Goal: Task Accomplishment & Management: Complete application form

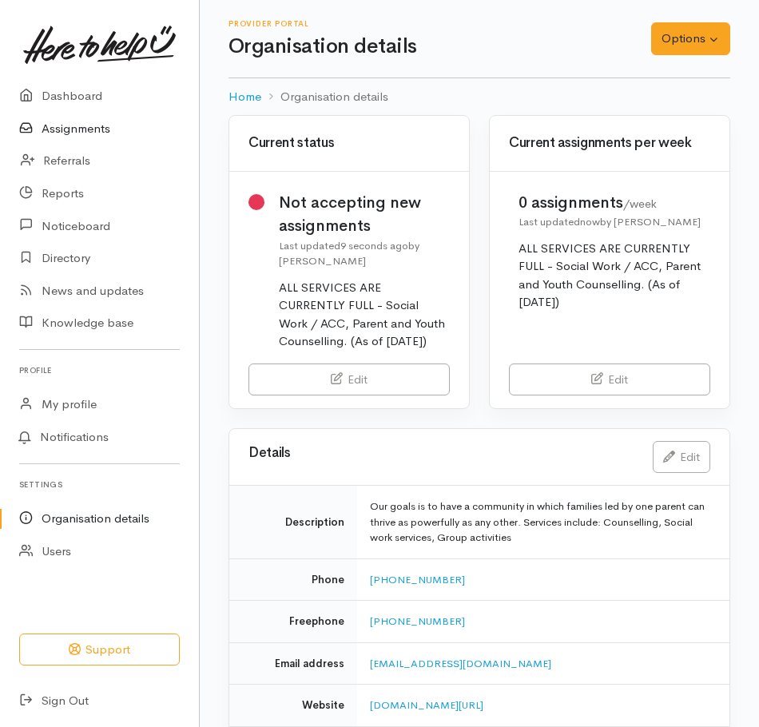
click at [87, 127] on link "Assignments" at bounding box center [99, 129] width 199 height 33
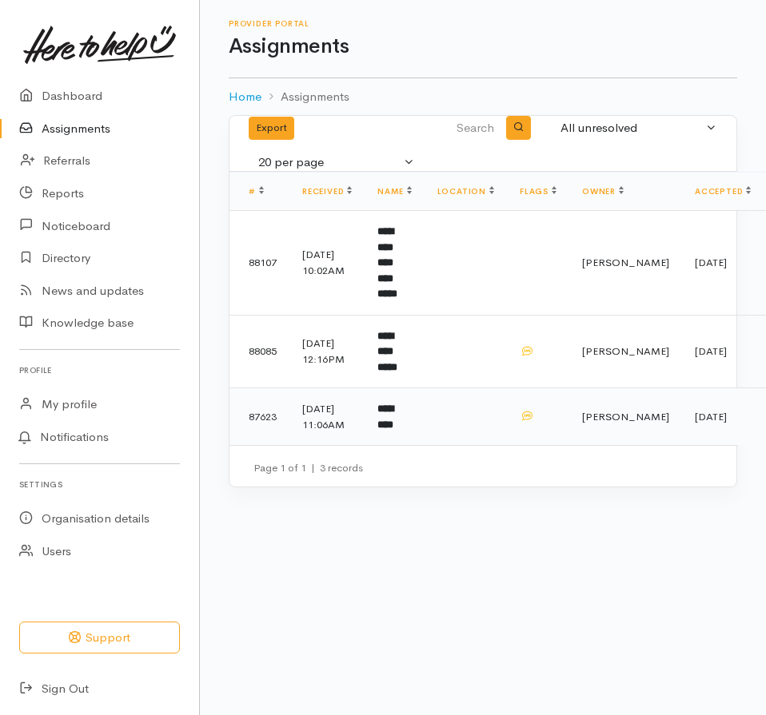
click at [475, 417] on td at bounding box center [465, 417] width 82 height 58
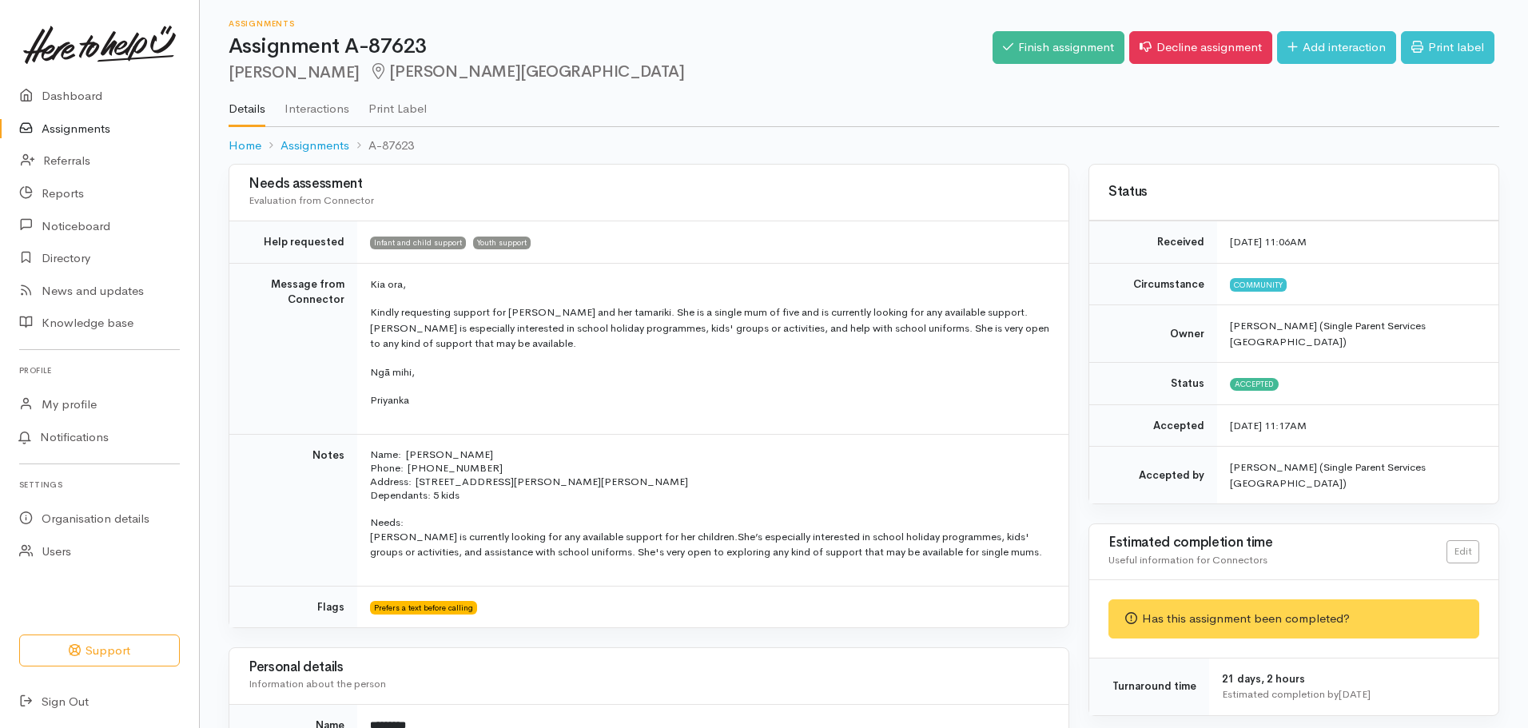
click at [759, 599] on div "Has this assignment been completed?" at bounding box center [1294, 618] width 371 height 39
click at [759, 50] on link "Finish assignment" at bounding box center [1059, 47] width 132 height 33
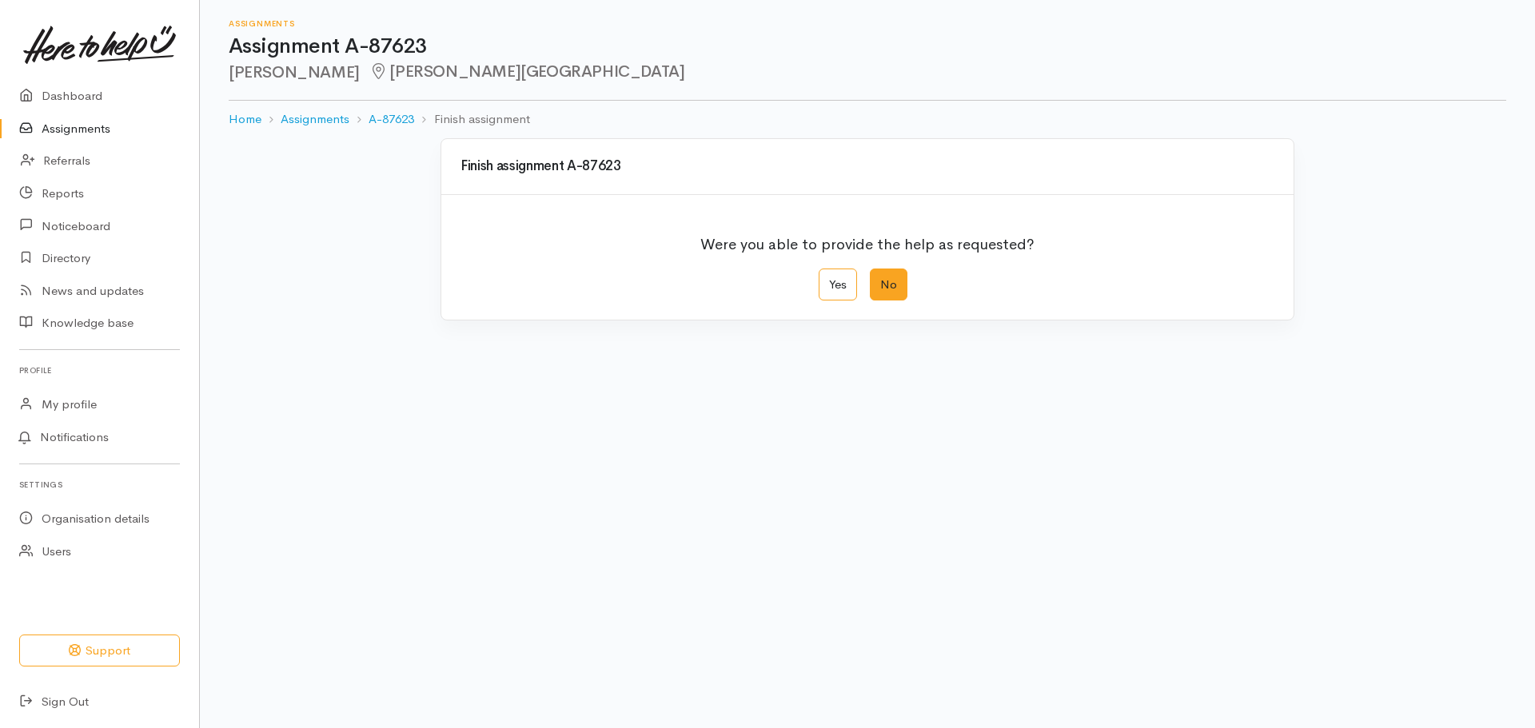
click at [891, 292] on label "No" at bounding box center [889, 285] width 38 height 33
click at [880, 279] on input "No" at bounding box center [875, 274] width 10 height 10
radio input "true"
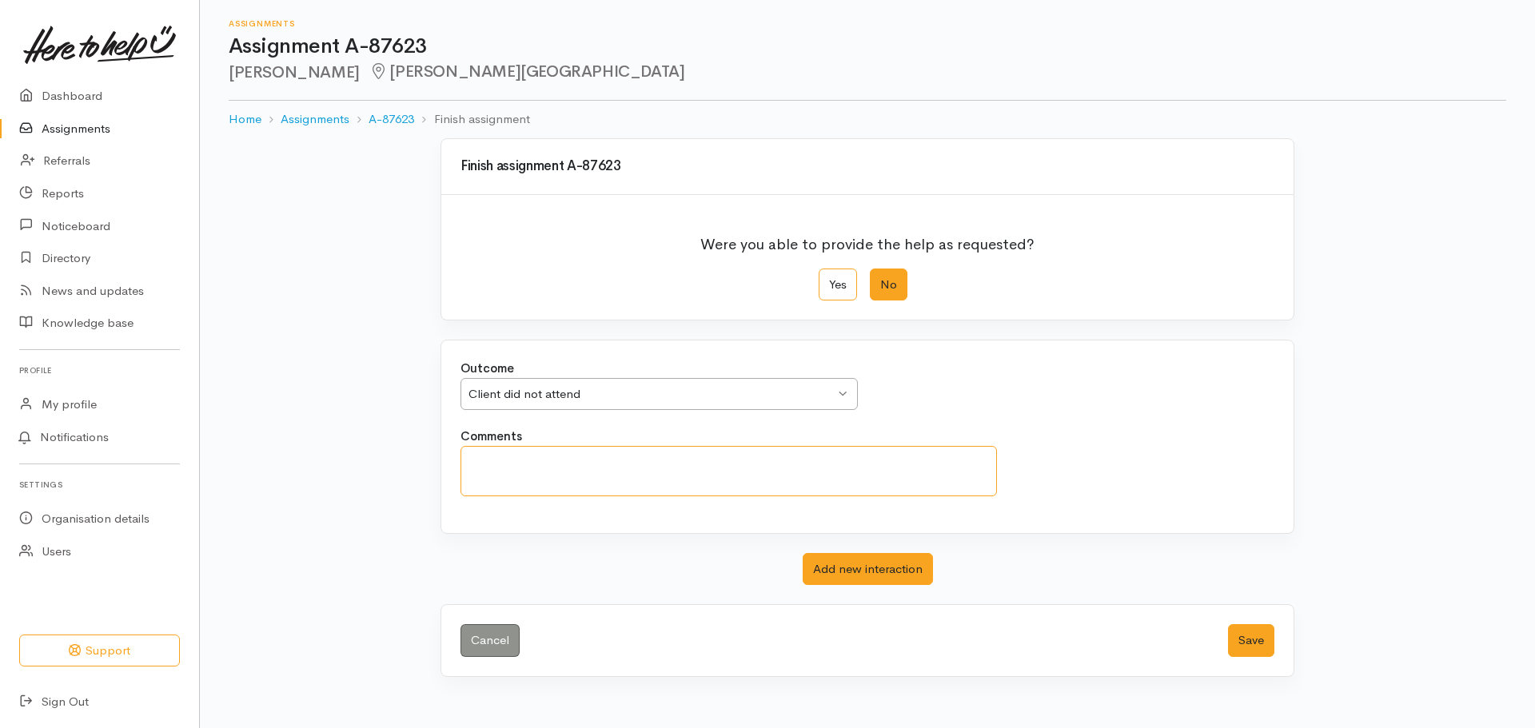
click at [552, 468] on textarea "Comments" at bounding box center [728, 471] width 536 height 50
click at [844, 391] on div "Client did not attend Client did not attend" at bounding box center [658, 394] width 397 height 33
type textarea "Financial barriers and not able to fully engage yet. However our S/W will stay …"
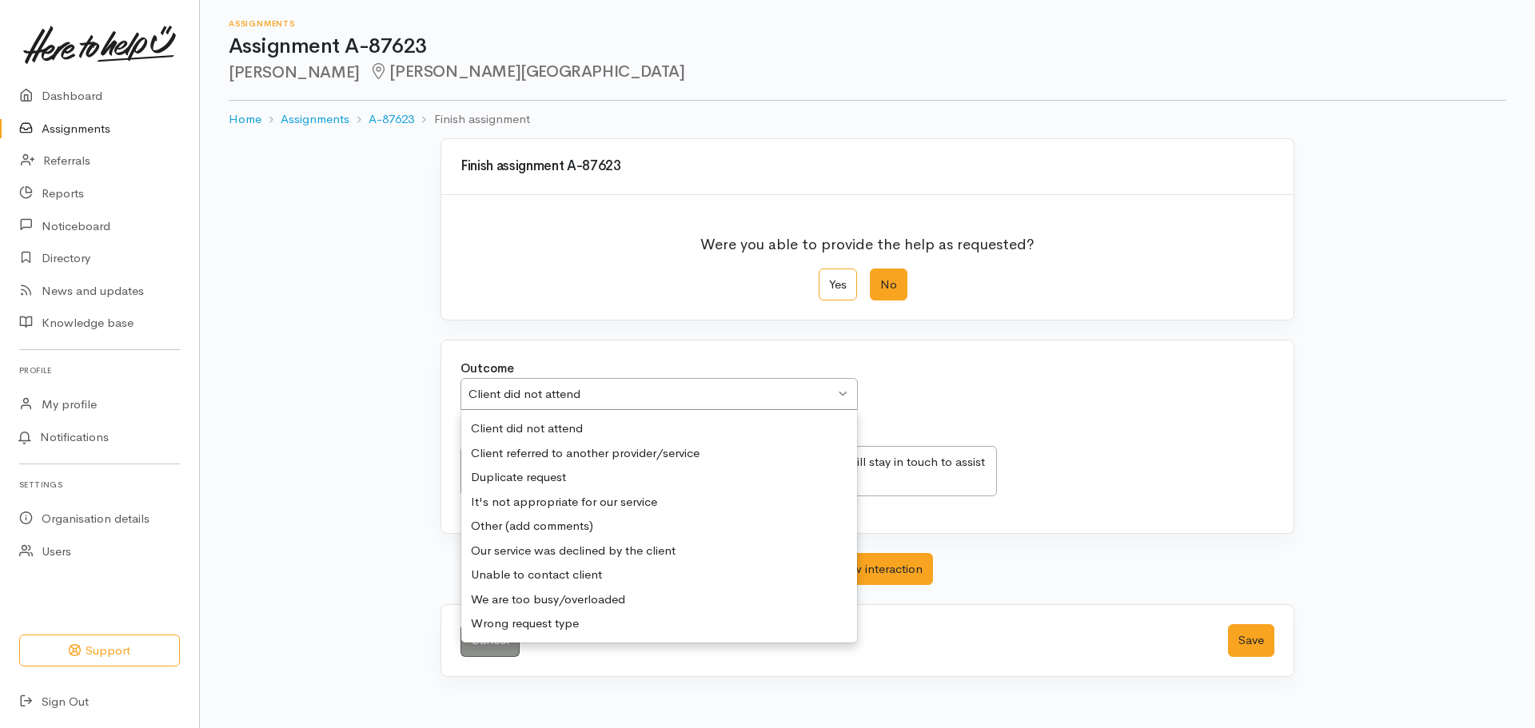
click at [843, 394] on div "Client did not attend Client did not attend" at bounding box center [658, 394] width 397 height 33
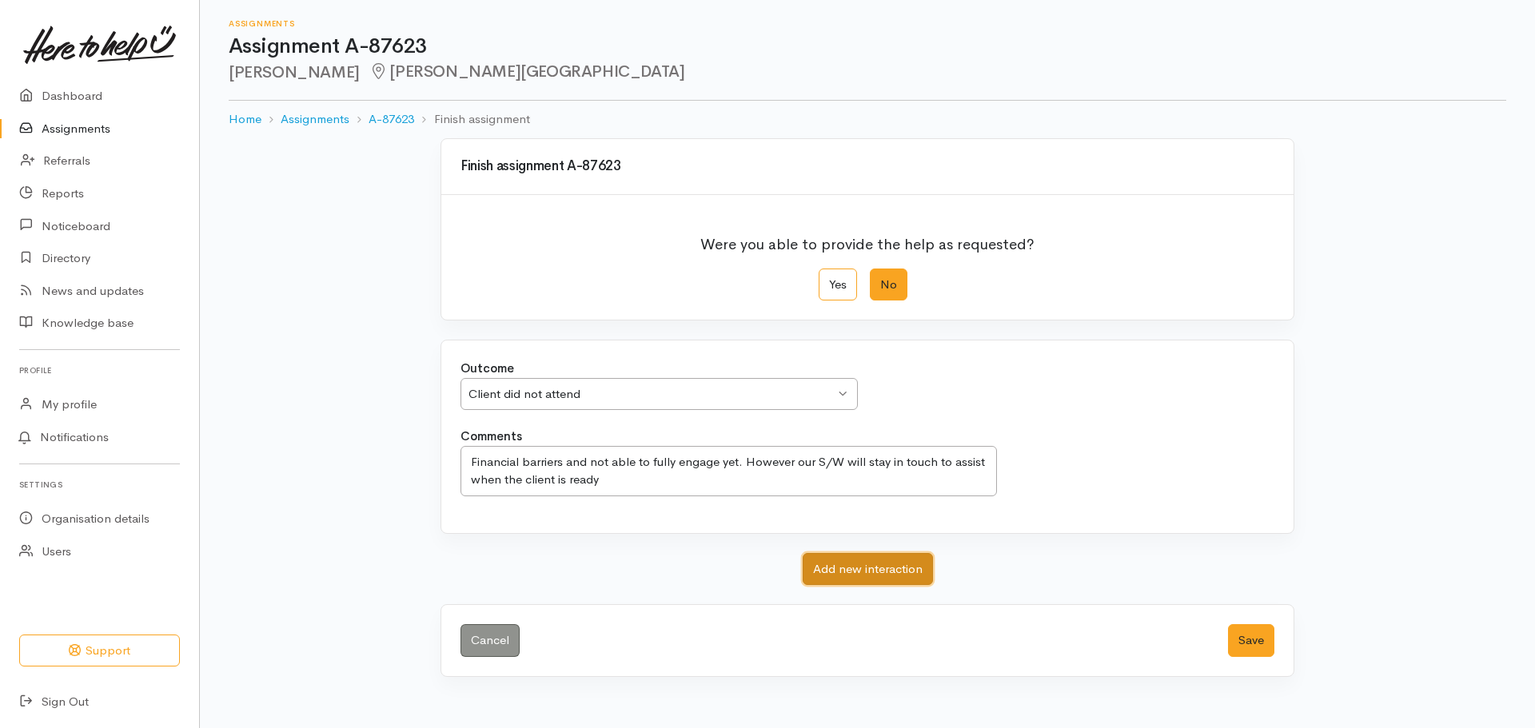
click at [894, 573] on button "Add new interaction" at bounding box center [868, 569] width 130 height 33
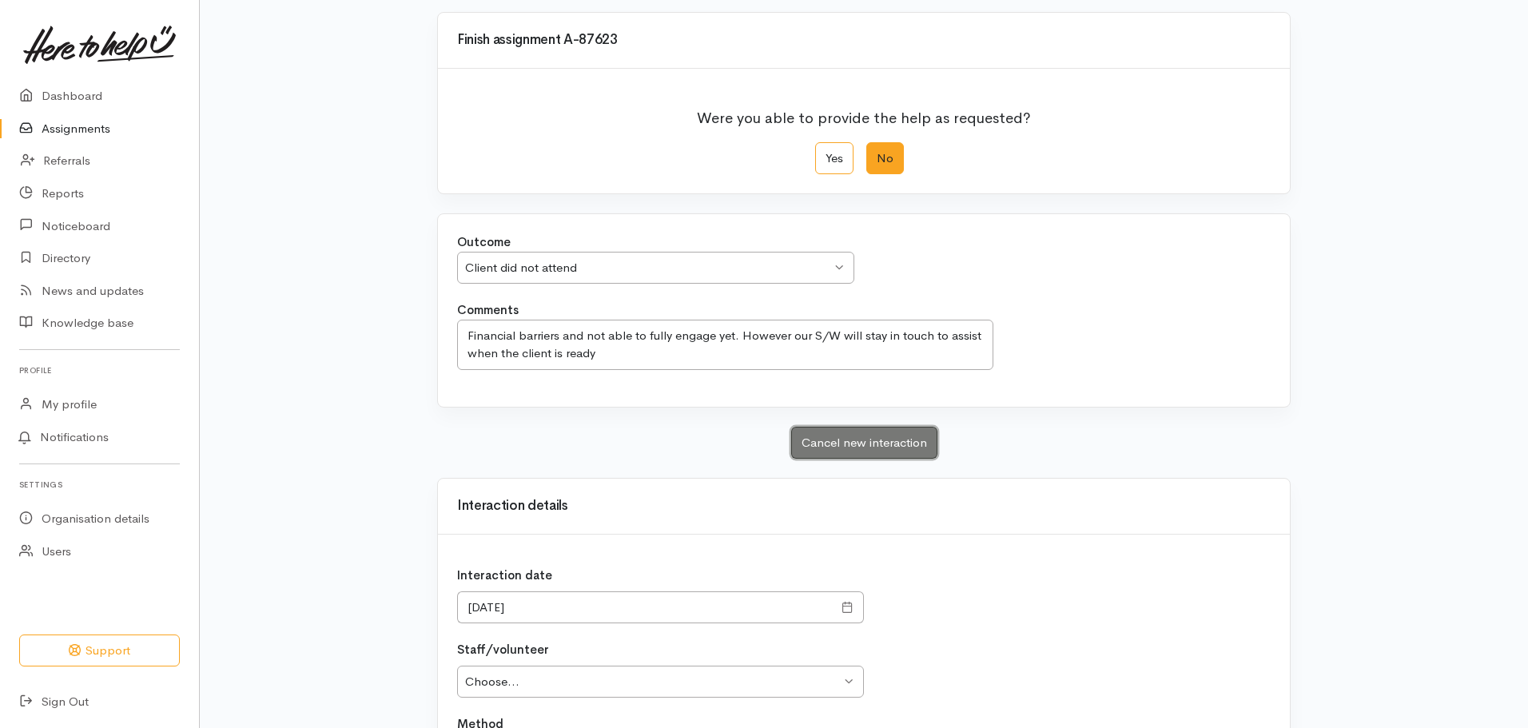
scroll to position [160, 0]
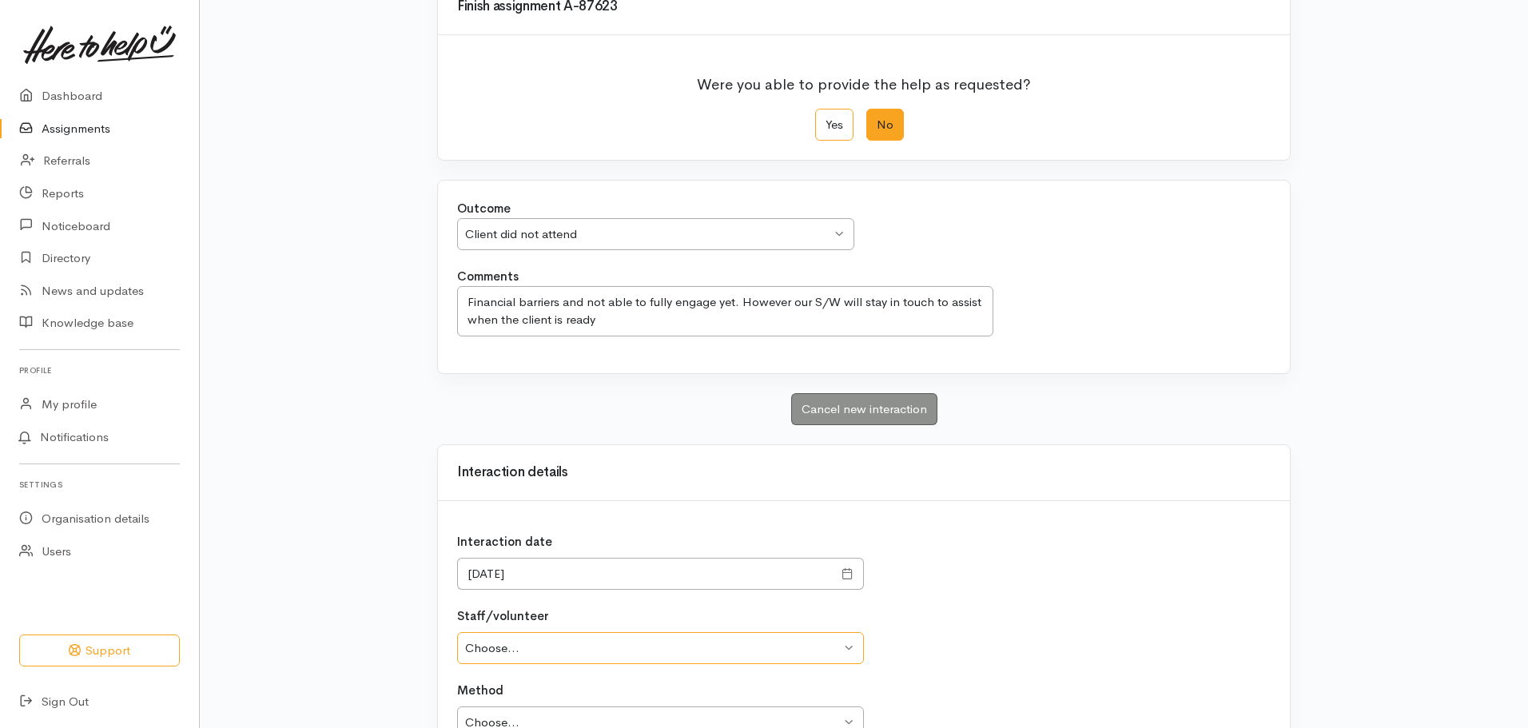
click at [837, 655] on select "Choose... Louise Reid" at bounding box center [660, 648] width 407 height 33
select select "1798"
click at [457, 632] on select "Choose... Louise Reid" at bounding box center [660, 648] width 407 height 33
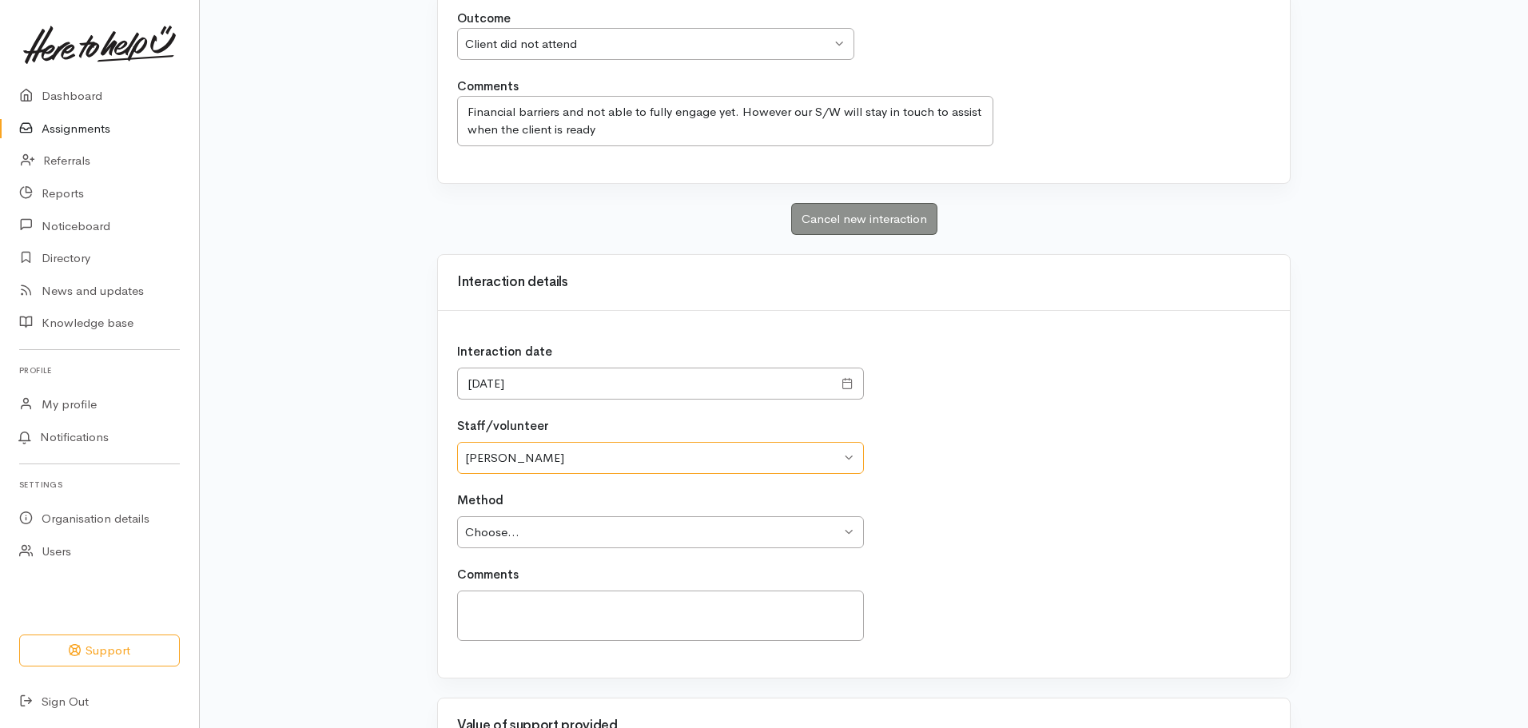
scroll to position [400, 0]
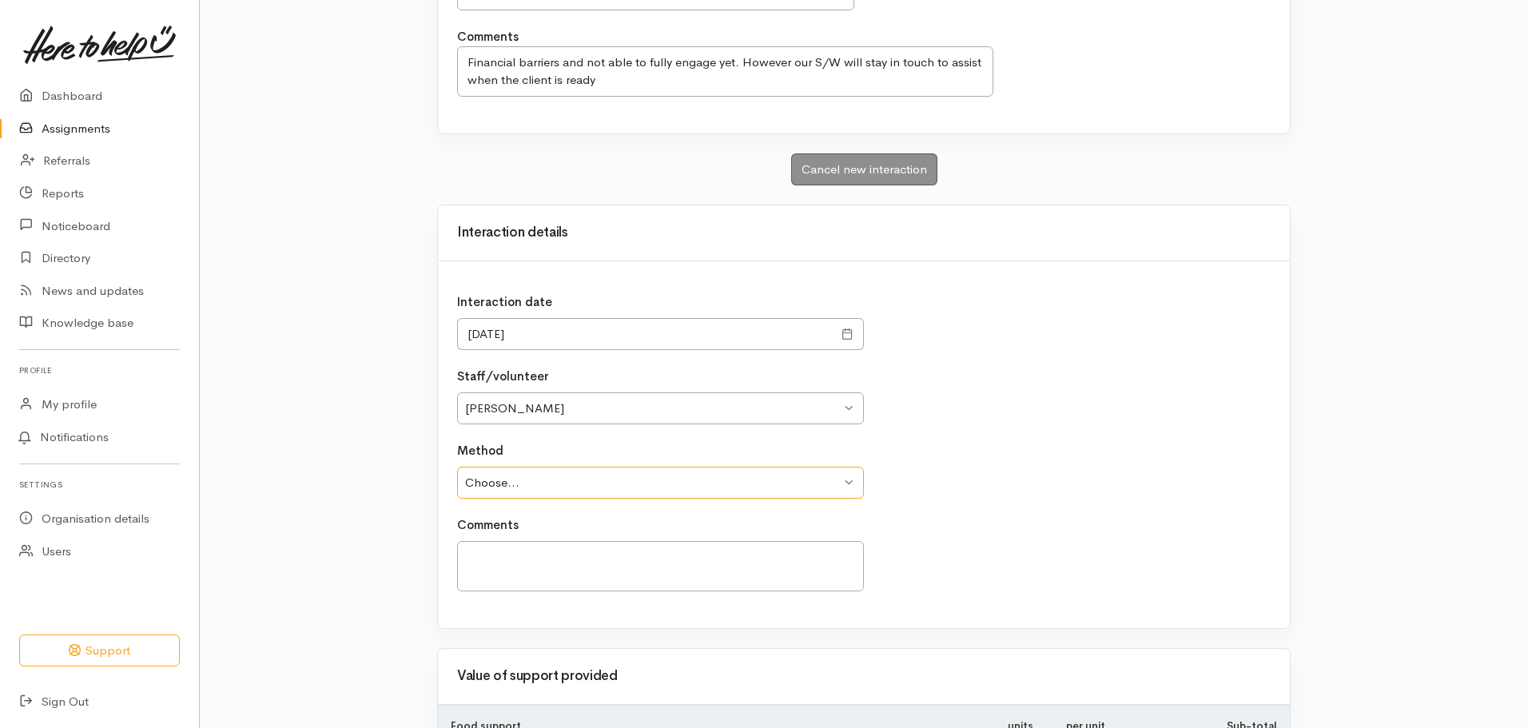
click at [833, 491] on select "Choose... Phone Visit Other" at bounding box center [660, 483] width 407 height 33
select select "3"
click at [457, 467] on select "Choose... Phone Visit Other" at bounding box center [660, 483] width 407 height 33
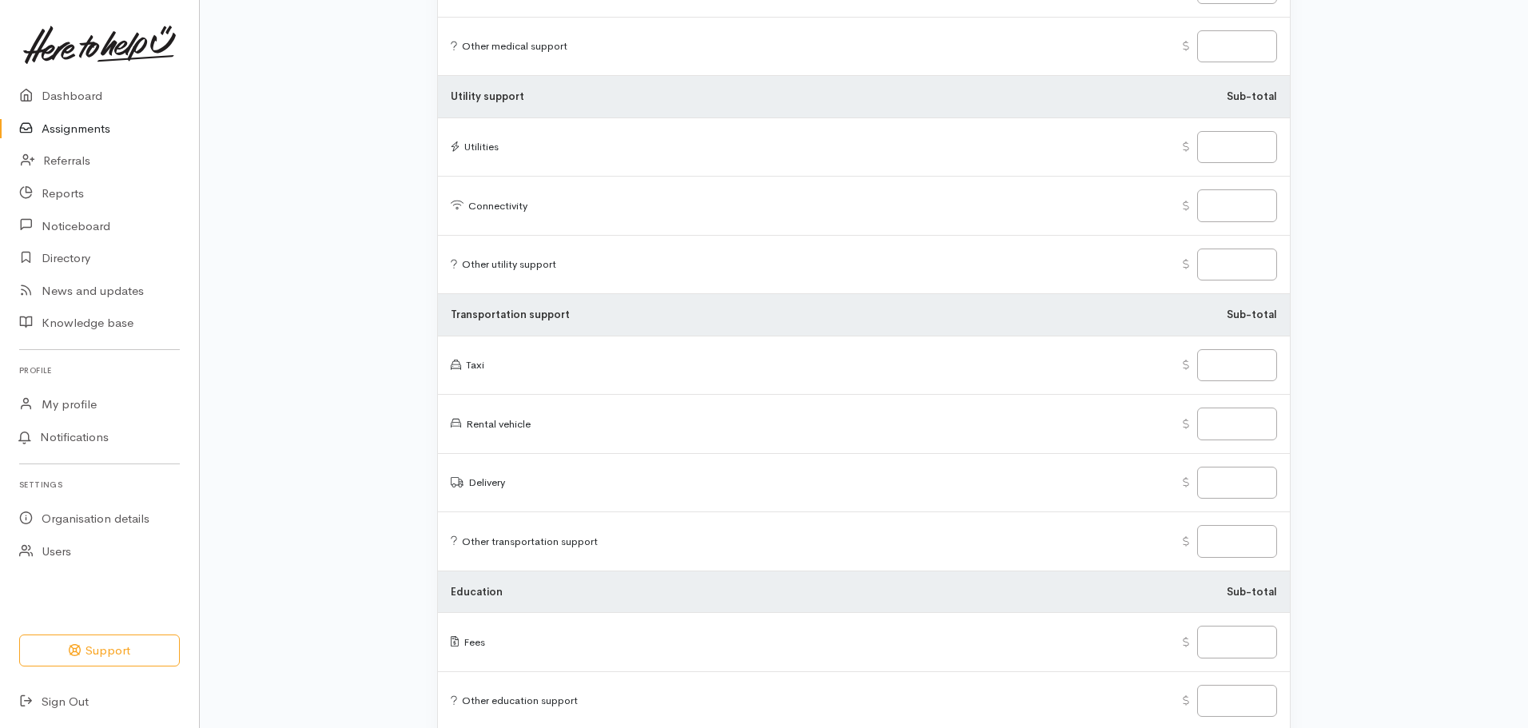
scroll to position [2404, 0]
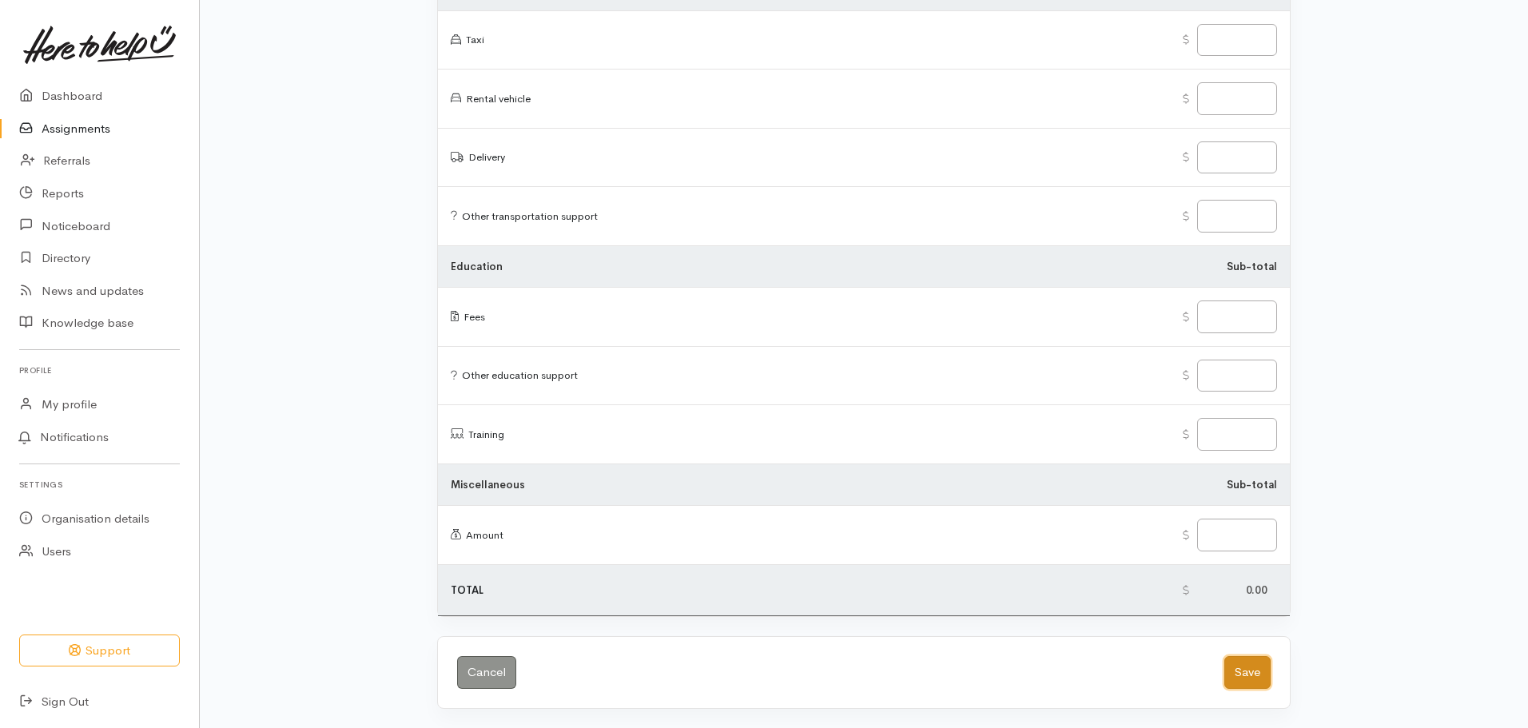
click at [1257, 667] on button "Save" at bounding box center [1248, 672] width 46 height 33
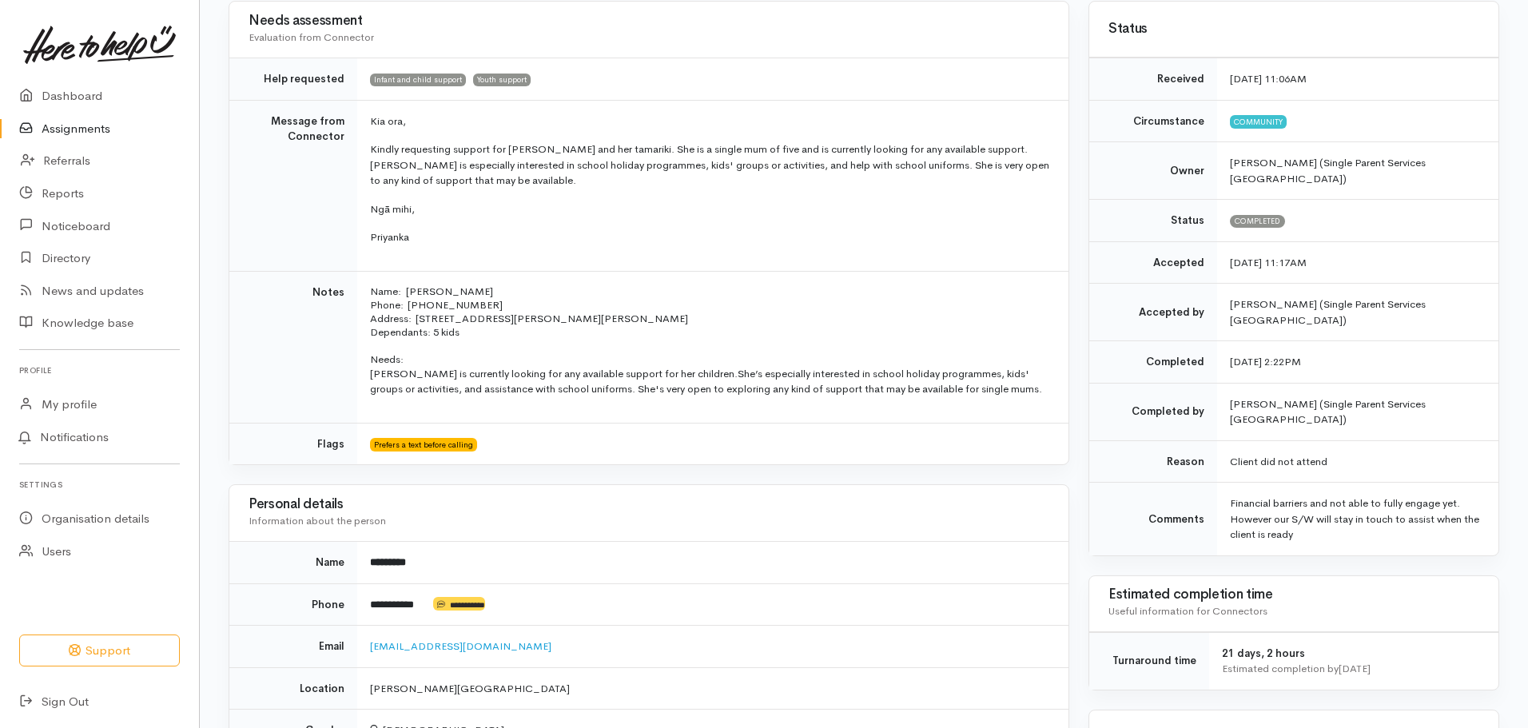
scroll to position [156, 0]
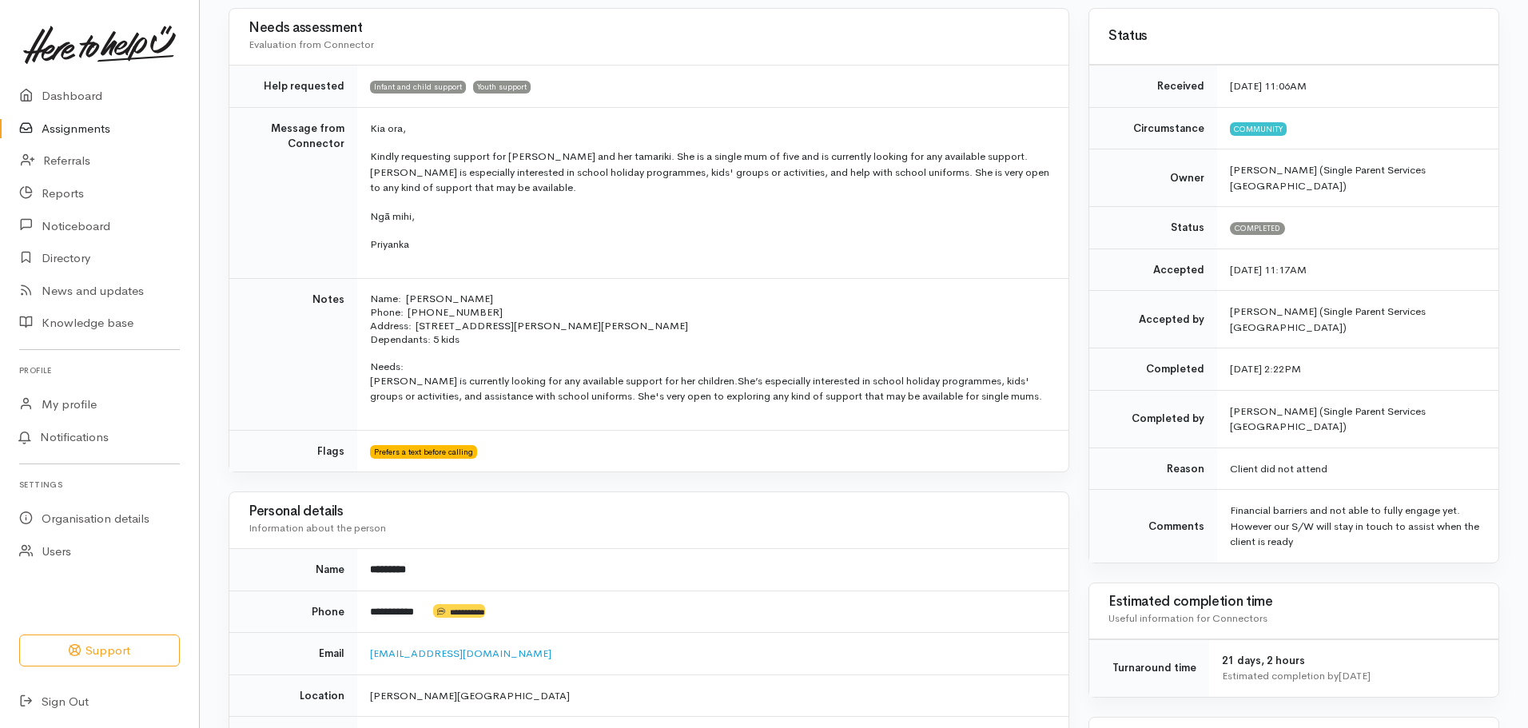
click at [70, 125] on link "Assignments" at bounding box center [99, 129] width 199 height 33
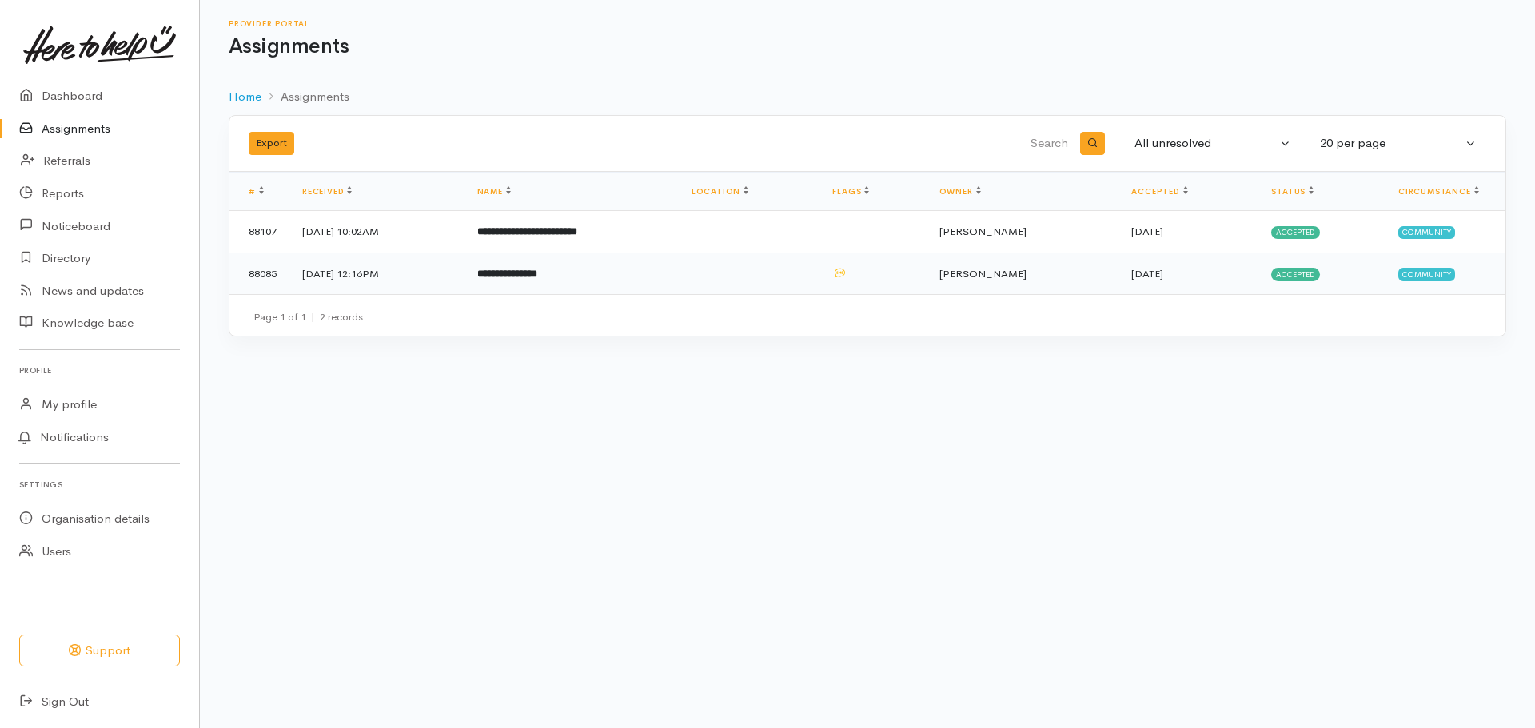
click at [679, 281] on td "**********" at bounding box center [571, 274] width 214 height 42
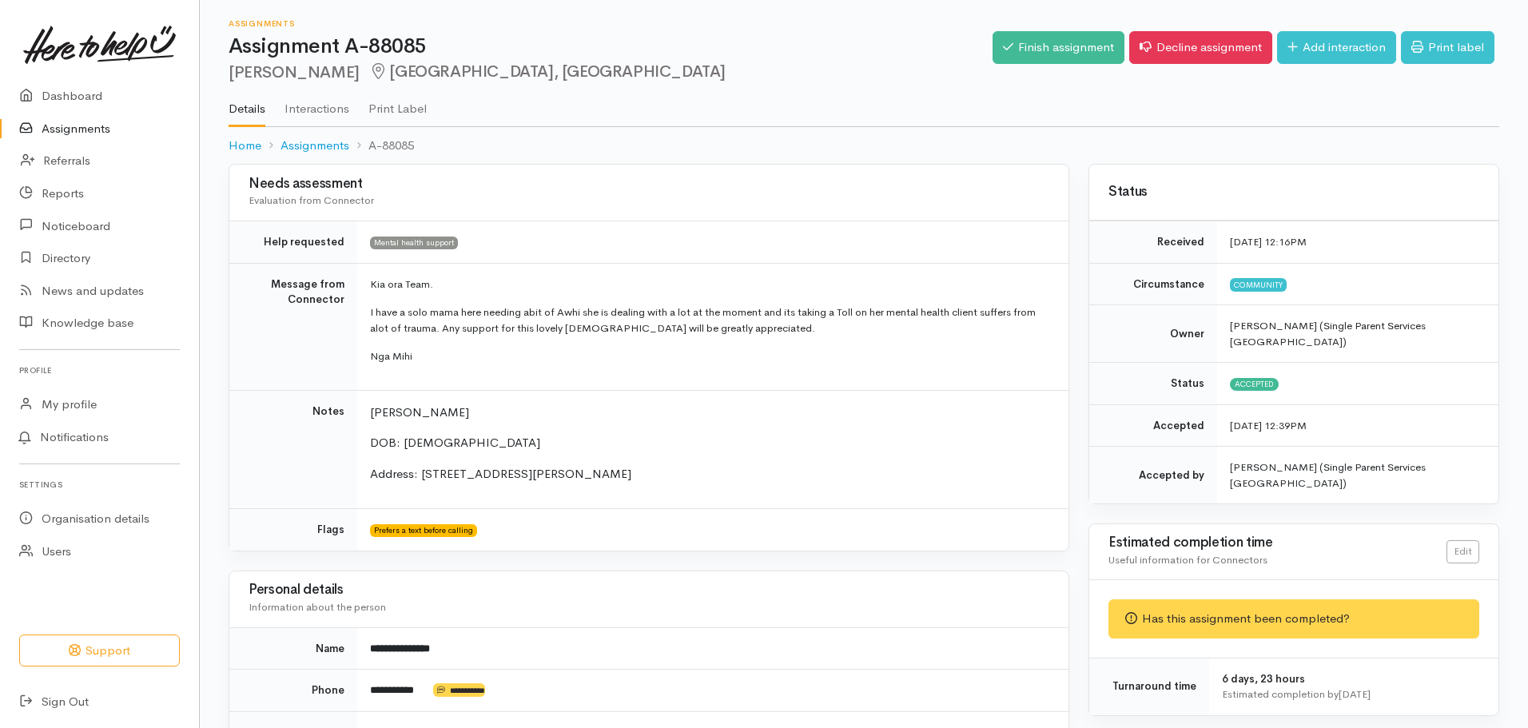
click at [629, 50] on h1 "Assignment A-88085" at bounding box center [611, 46] width 764 height 23
click at [1065, 50] on link "Finish assignment" at bounding box center [1059, 47] width 132 height 33
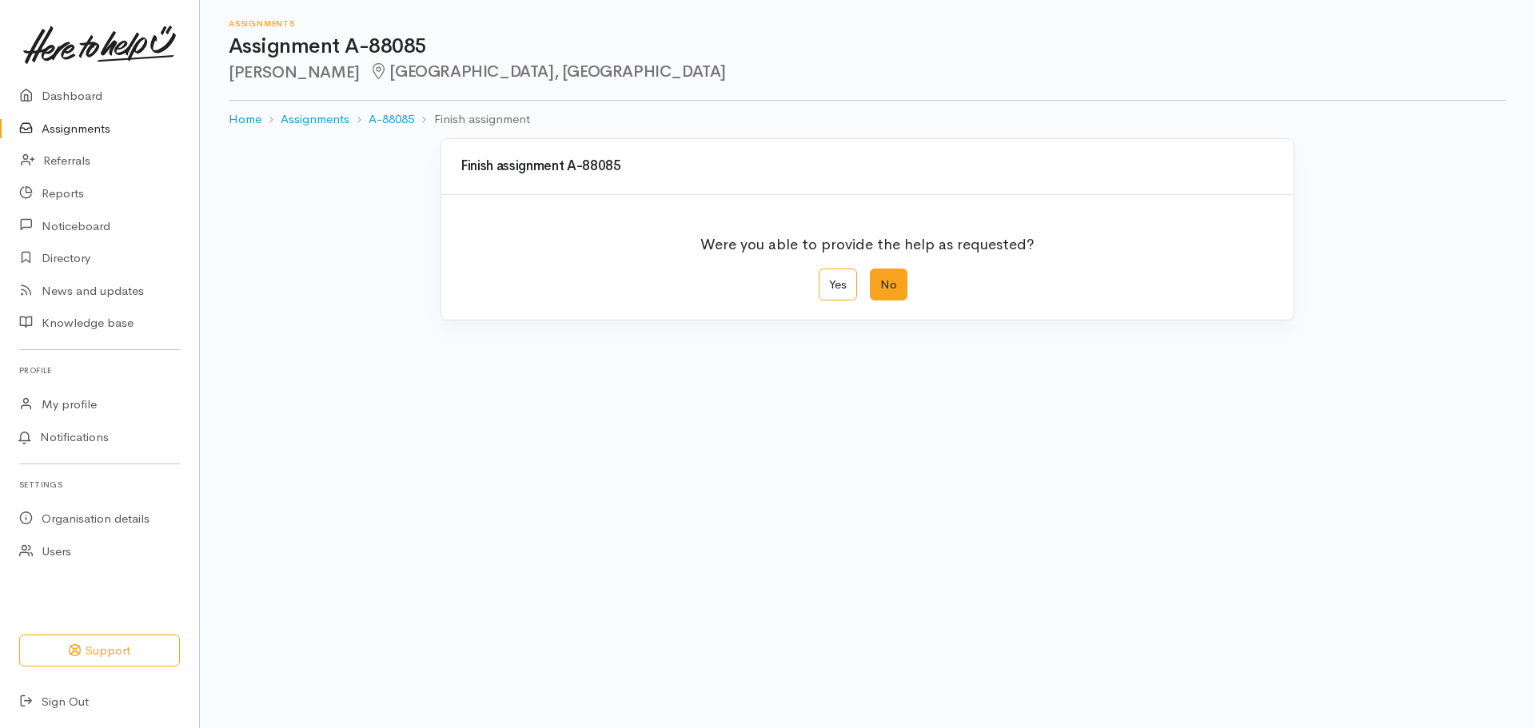
click at [889, 294] on label "No" at bounding box center [889, 285] width 38 height 33
click at [880, 279] on input "No" at bounding box center [875, 274] width 10 height 10
radio input "true"
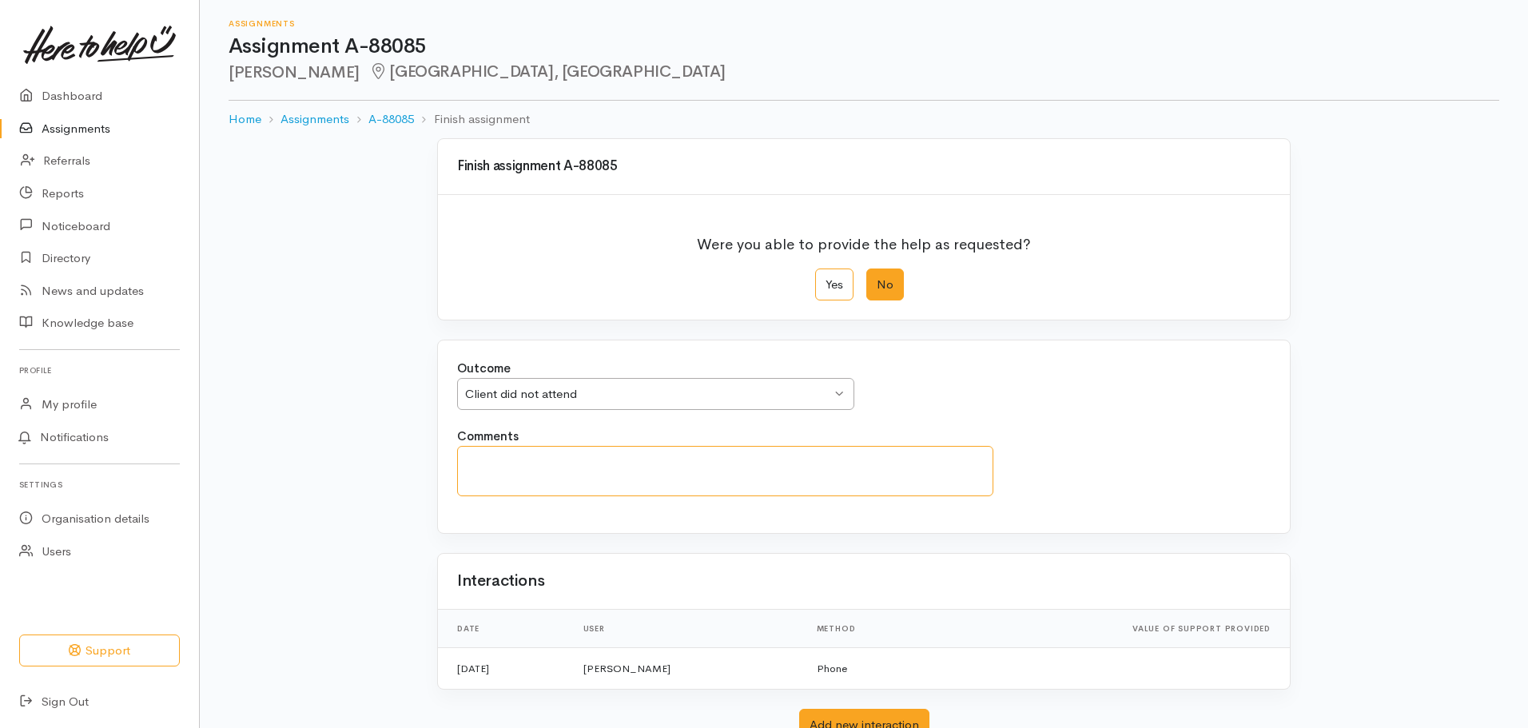
click at [802, 472] on textarea "Comments" at bounding box center [725, 471] width 536 height 50
type textarea "N"
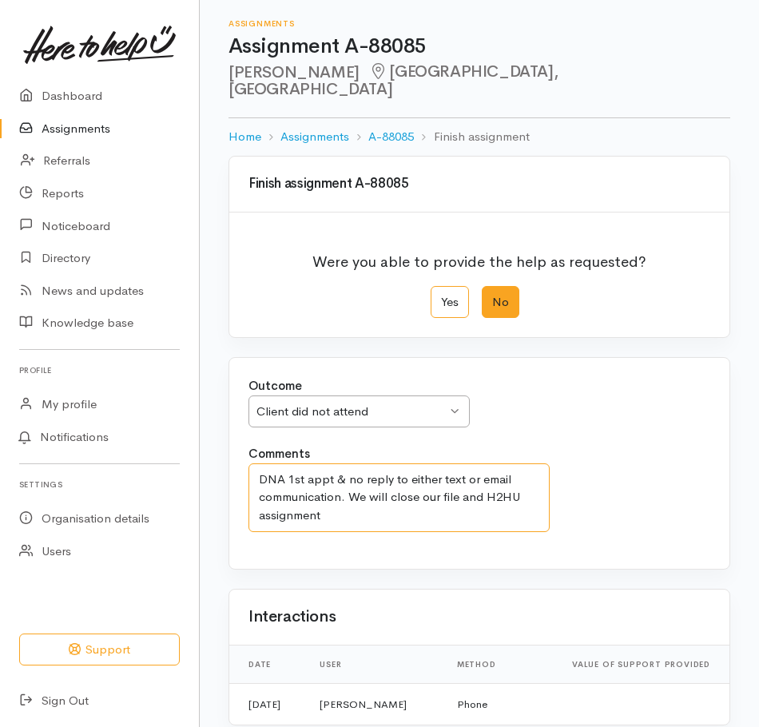
click at [468, 480] on textarea "DNA 1st appt & no reply to either text or email communication. We will close ou…" at bounding box center [399, 498] width 301 height 69
click at [465, 480] on textarea "DNA 1st appt & no reply to either text or email communication. We will close ou…" at bounding box center [399, 498] width 301 height 69
click at [457, 503] on textarea "DNA 1st appt & no reply to either text or email communication. We will close ou…" at bounding box center [399, 498] width 301 height 69
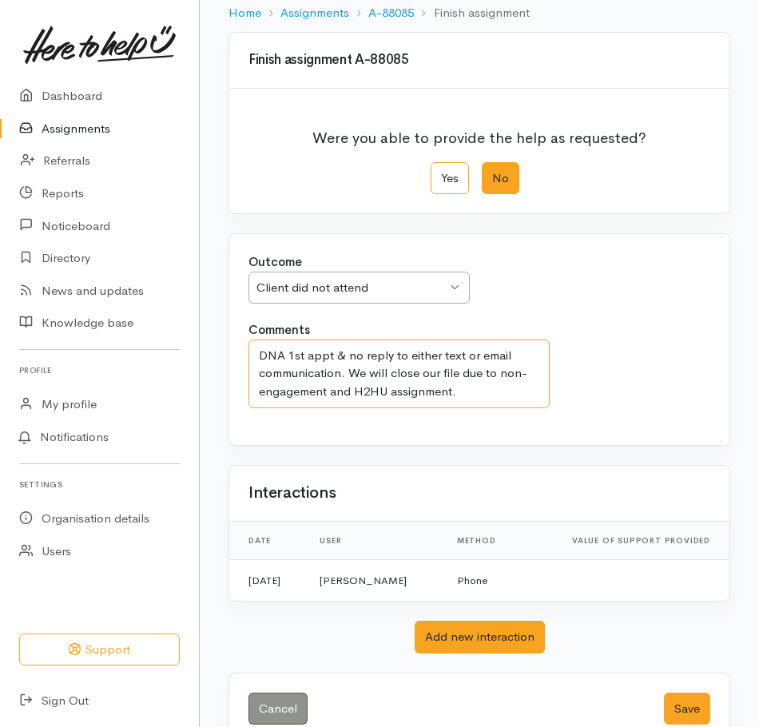
scroll to position [143, 0]
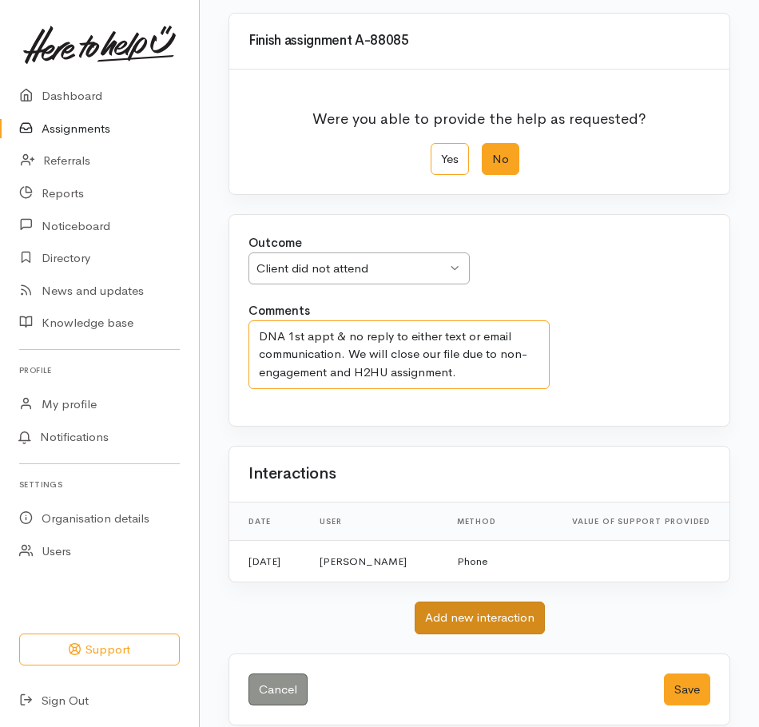
type textarea "DNA 1st appt & no reply to either text or email communication. We will close ou…"
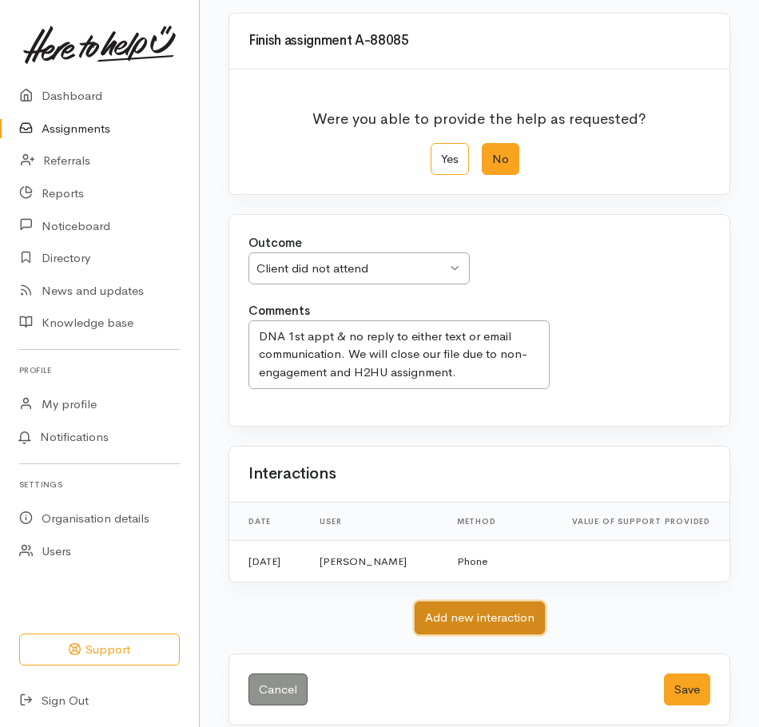
click at [498, 602] on button "Add new interaction" at bounding box center [480, 618] width 130 height 33
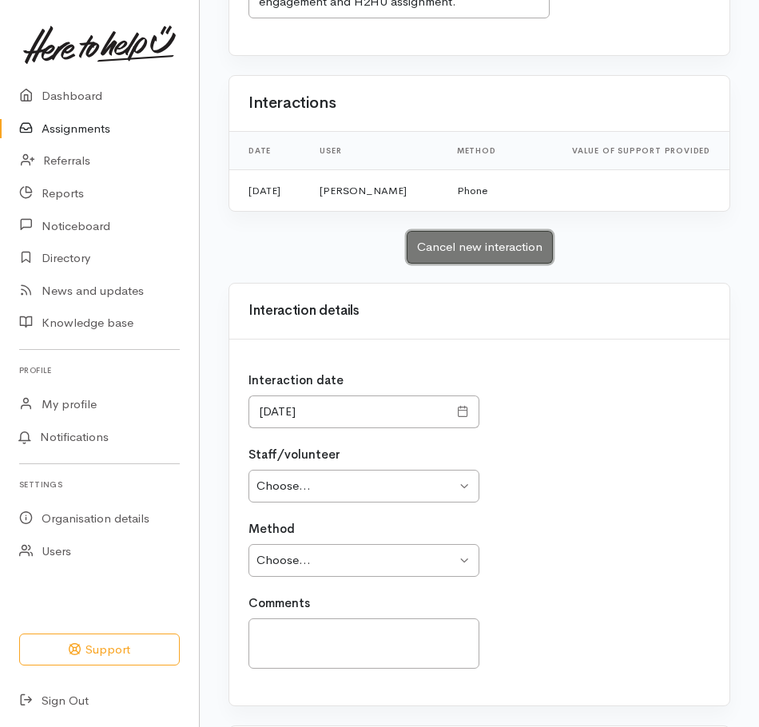
scroll to position [703, 0]
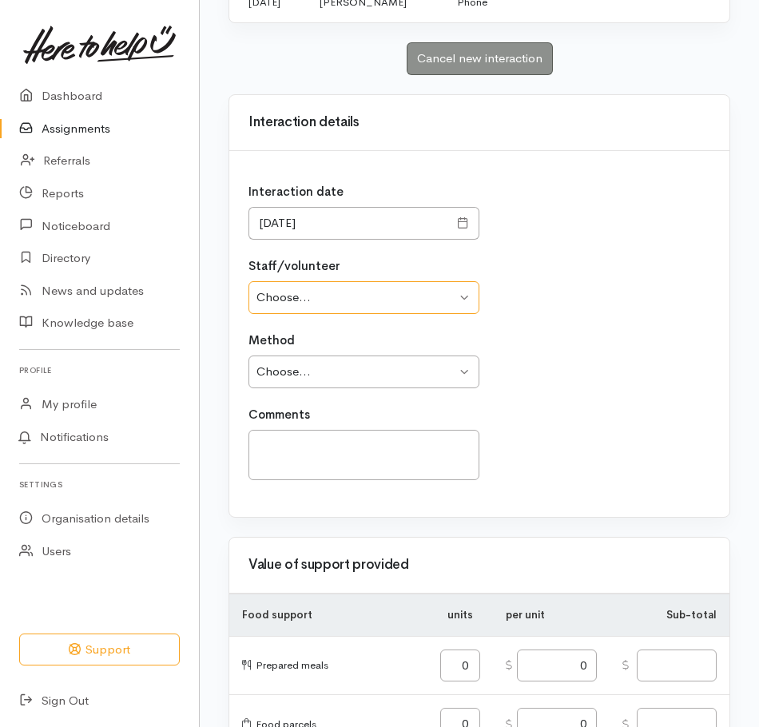
click at [404, 283] on select "Choose... [PERSON_NAME]" at bounding box center [364, 297] width 231 height 33
select select "1798"
click at [249, 281] on select "Choose... [PERSON_NAME]" at bounding box center [364, 297] width 231 height 33
click at [395, 360] on select "Choose... Phone Visit Other" at bounding box center [364, 372] width 231 height 33
select select "3"
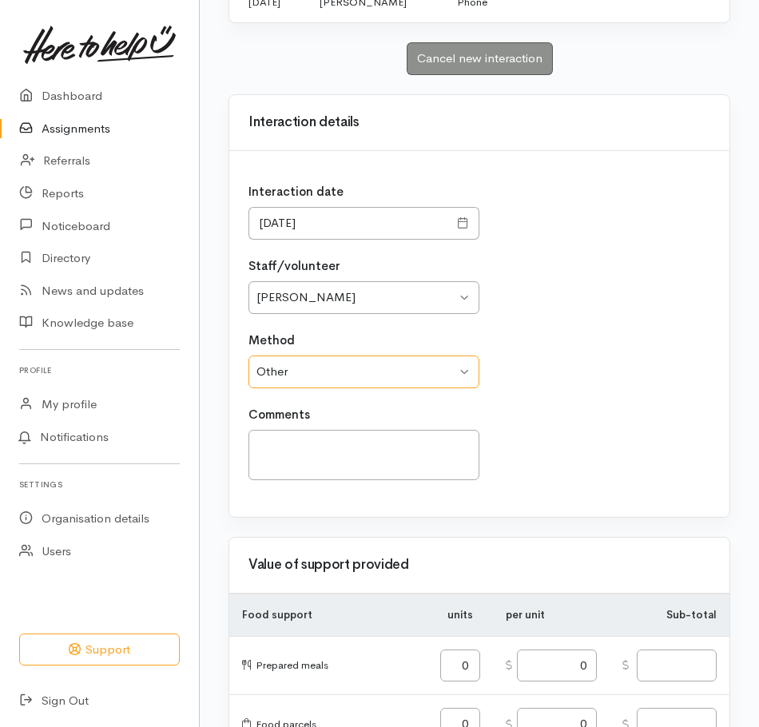
click at [249, 356] on select "Choose... Phone Visit Other" at bounding box center [364, 372] width 231 height 33
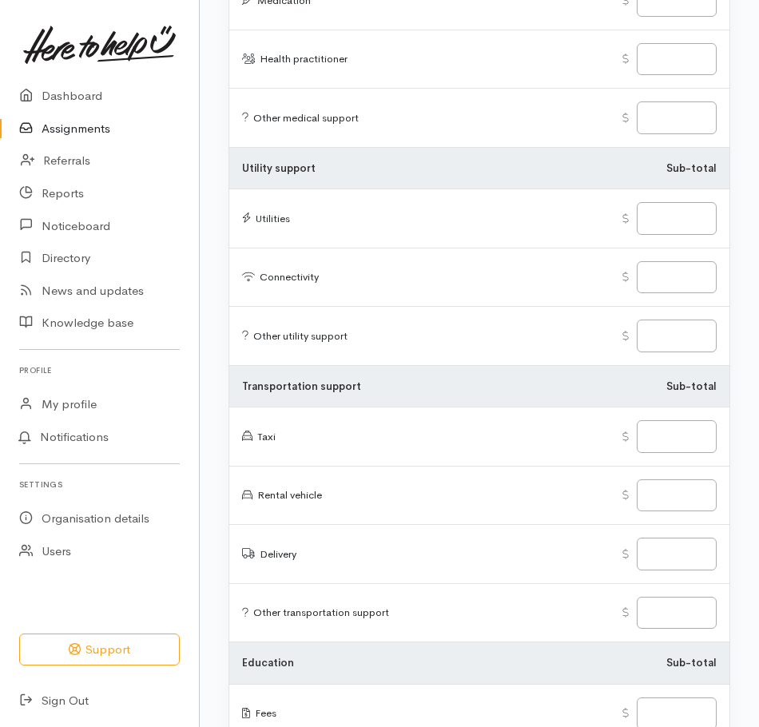
scroll to position [2579, 0]
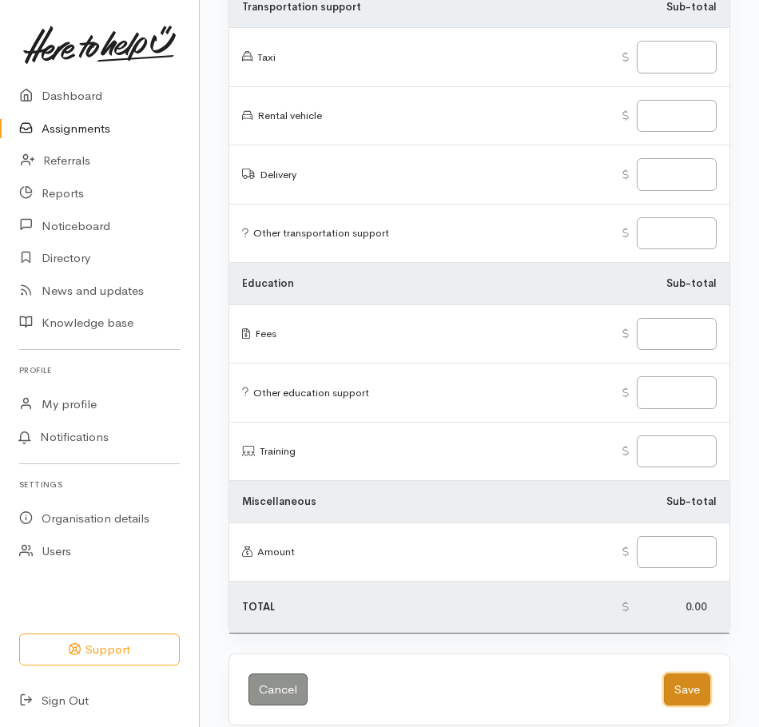
click at [699, 674] on button "Save" at bounding box center [687, 690] width 46 height 33
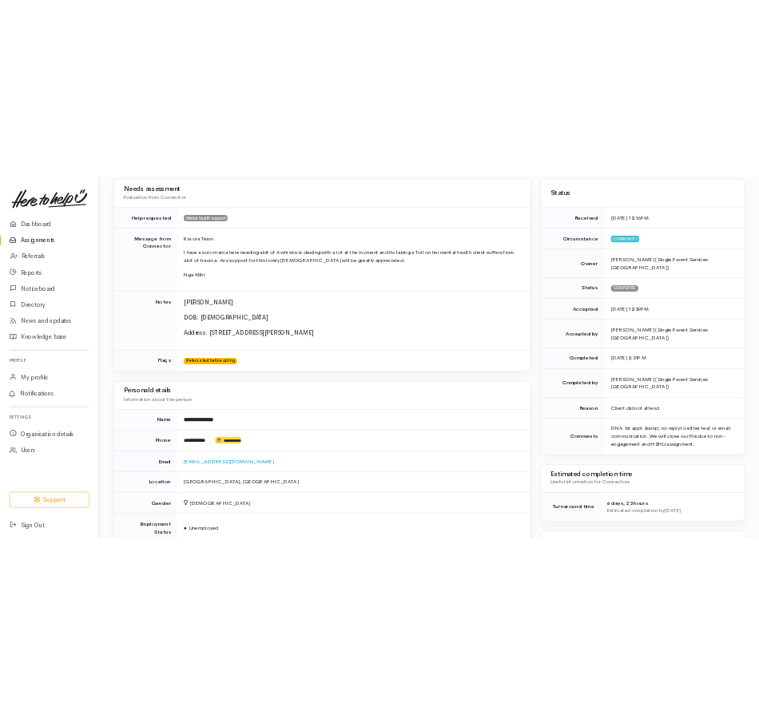
scroll to position [80, 0]
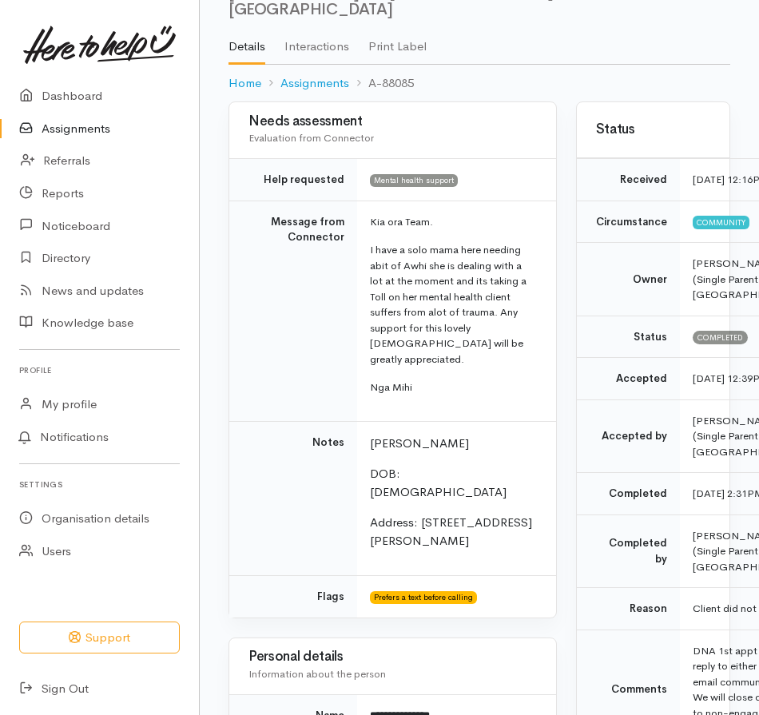
click at [104, 127] on link "Assignments" at bounding box center [99, 129] width 199 height 33
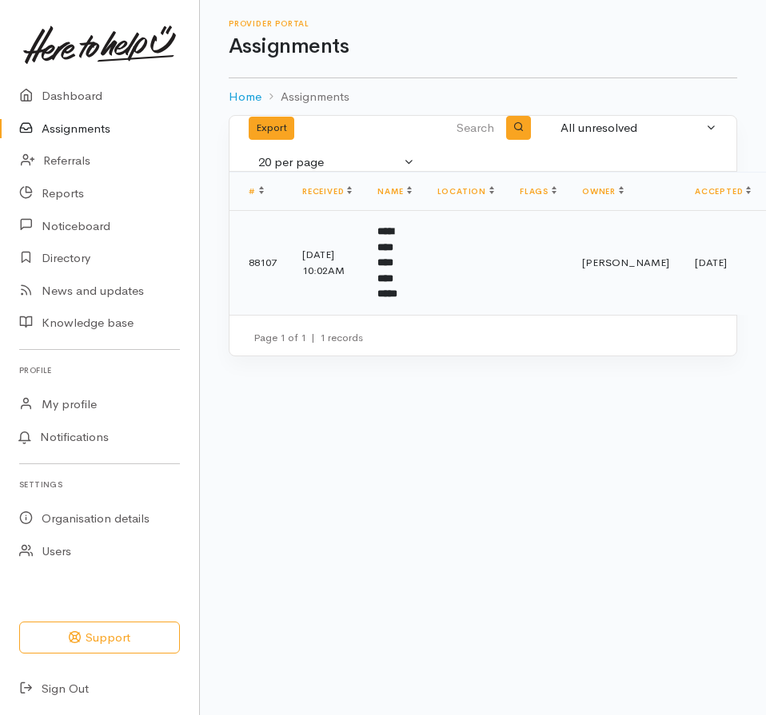
click at [563, 264] on td at bounding box center [538, 263] width 62 height 104
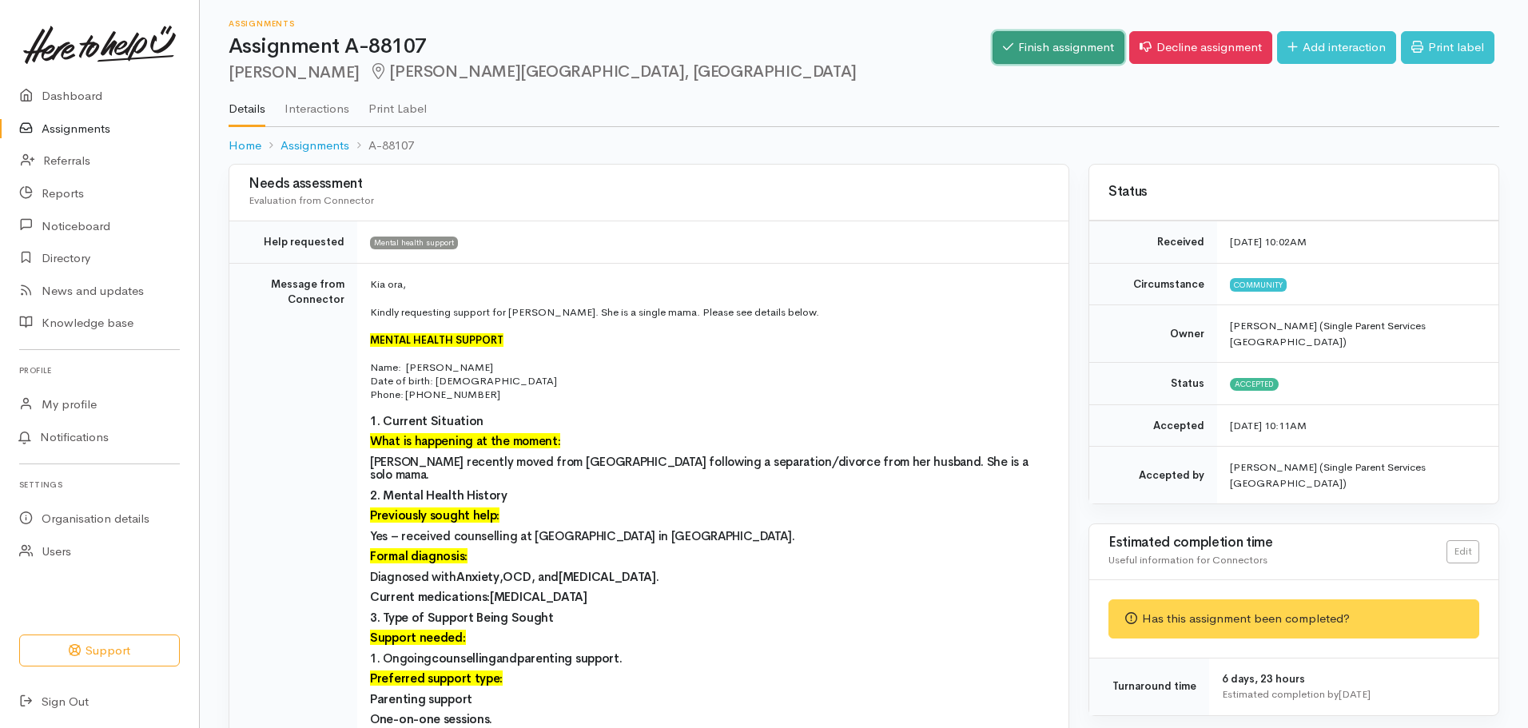
click at [765, 46] on link "Finish assignment" at bounding box center [1059, 47] width 132 height 33
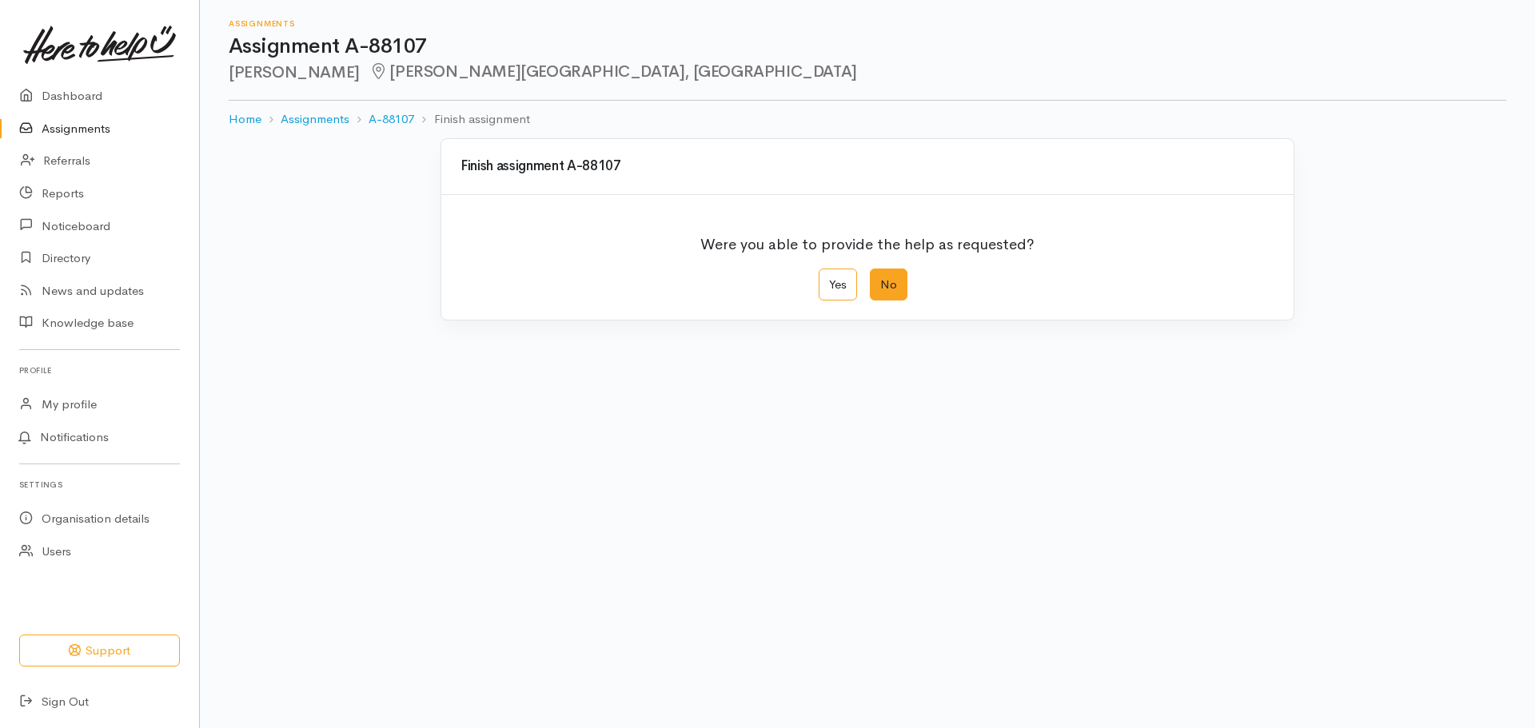
click at [894, 293] on label "No" at bounding box center [889, 285] width 38 height 33
click at [880, 279] on input "No" at bounding box center [875, 274] width 10 height 10
radio input "true"
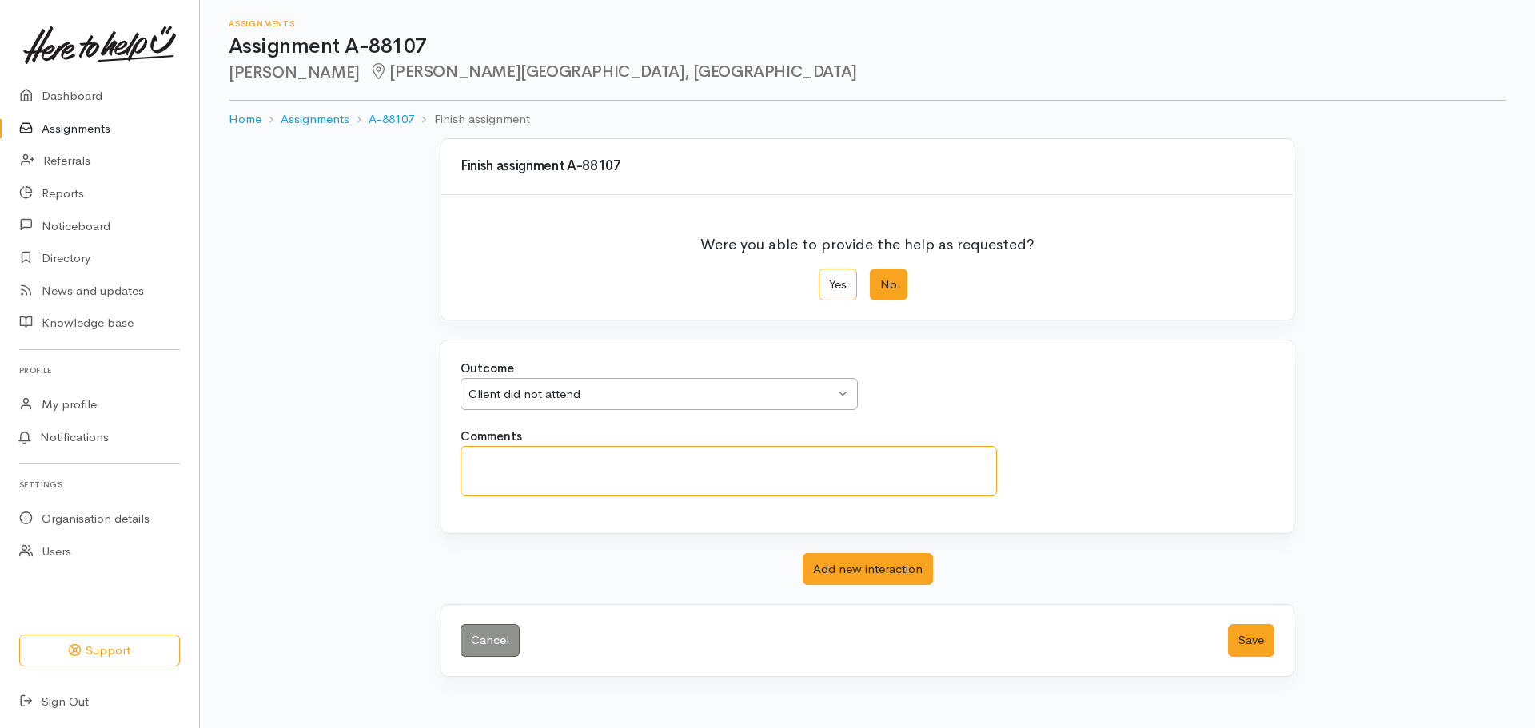
click at [723, 476] on textarea "Comments" at bounding box center [728, 471] width 536 height 50
type textarea "C"
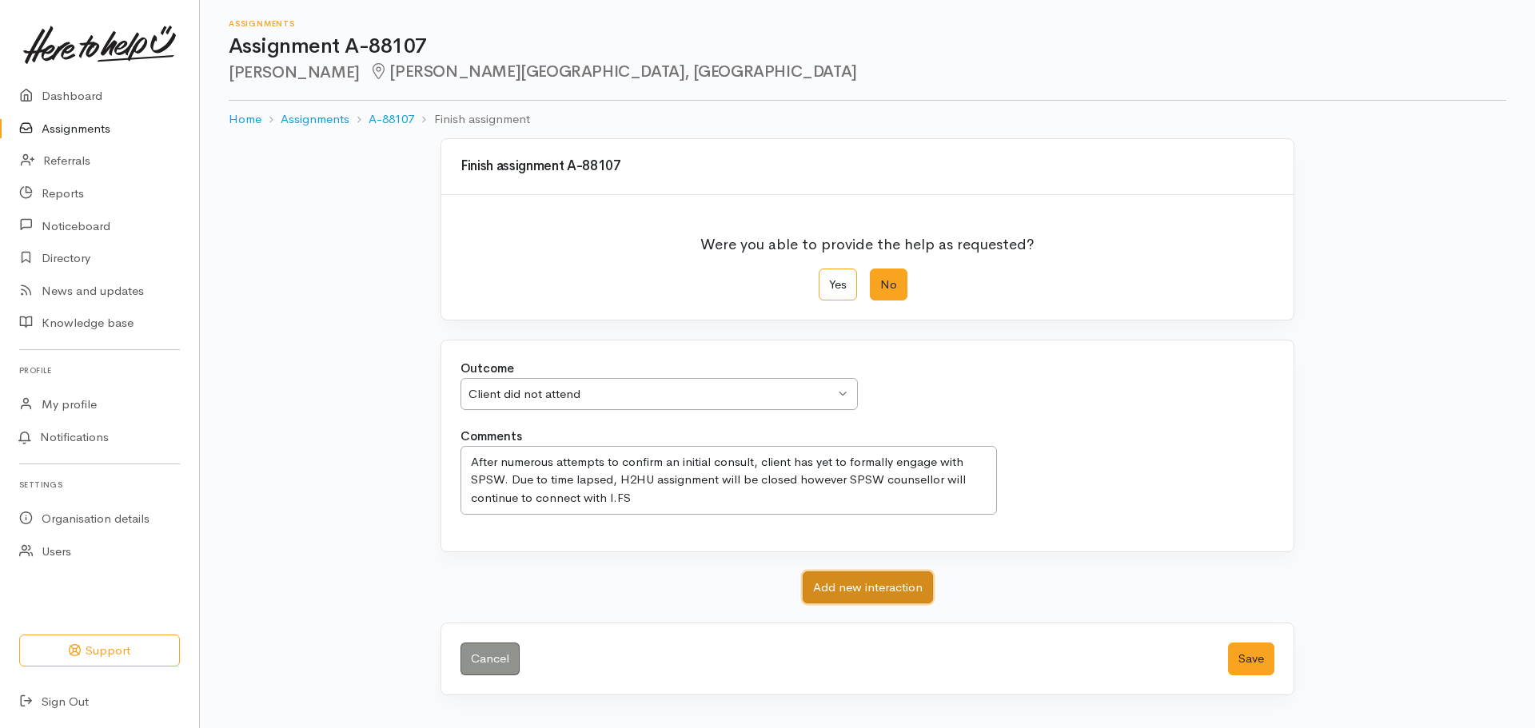
click at [916, 592] on button "Add new interaction" at bounding box center [868, 588] width 130 height 33
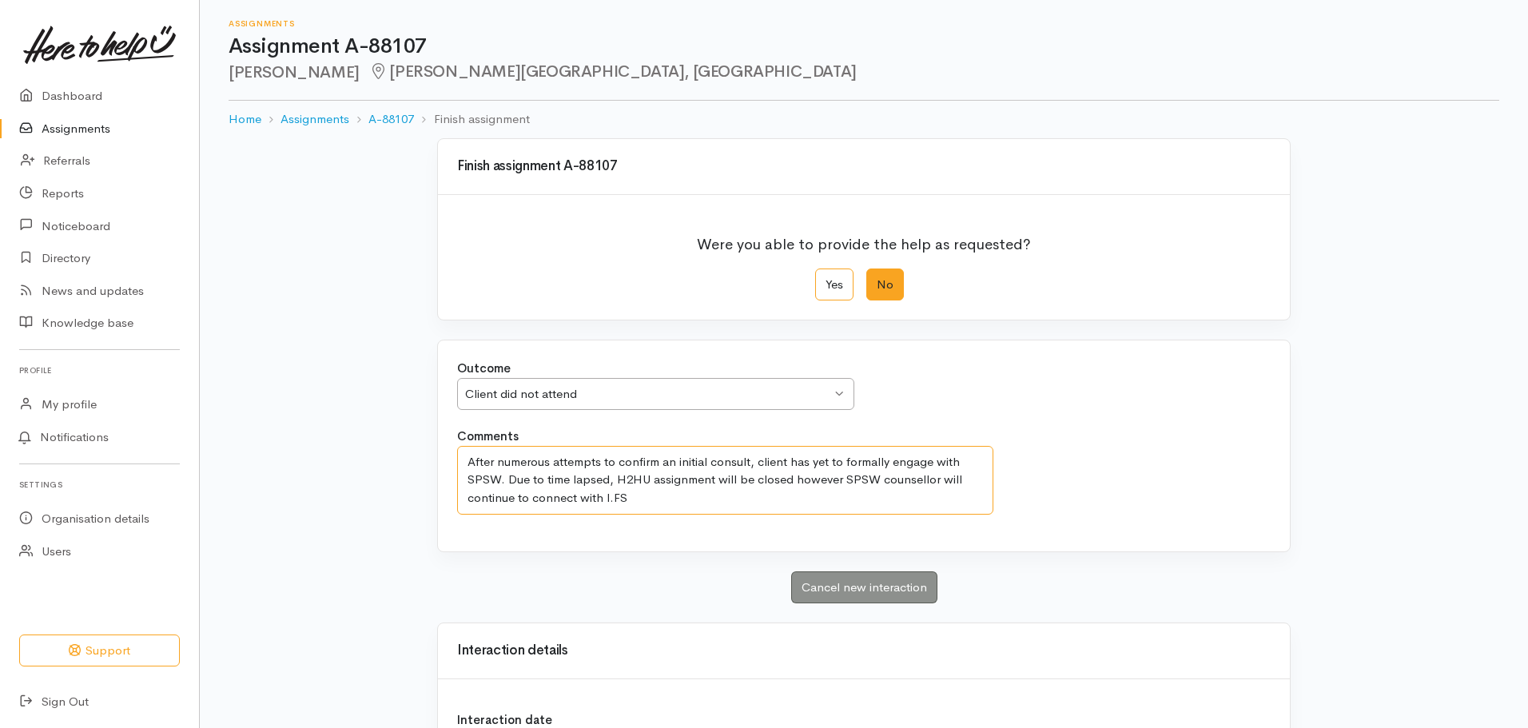
click at [655, 501] on textarea "After numerous attempts to confirm an initial consult, client has yet to formal…" at bounding box center [725, 480] width 536 height 69
click at [793, 479] on textarea "After numerous attempts to confirm an initial consult, client has yet to formal…" at bounding box center [725, 480] width 536 height 69
click at [846, 481] on textarea "After numerous attempts to confirm an initial consult, client has yet to formal…" at bounding box center [725, 480] width 536 height 69
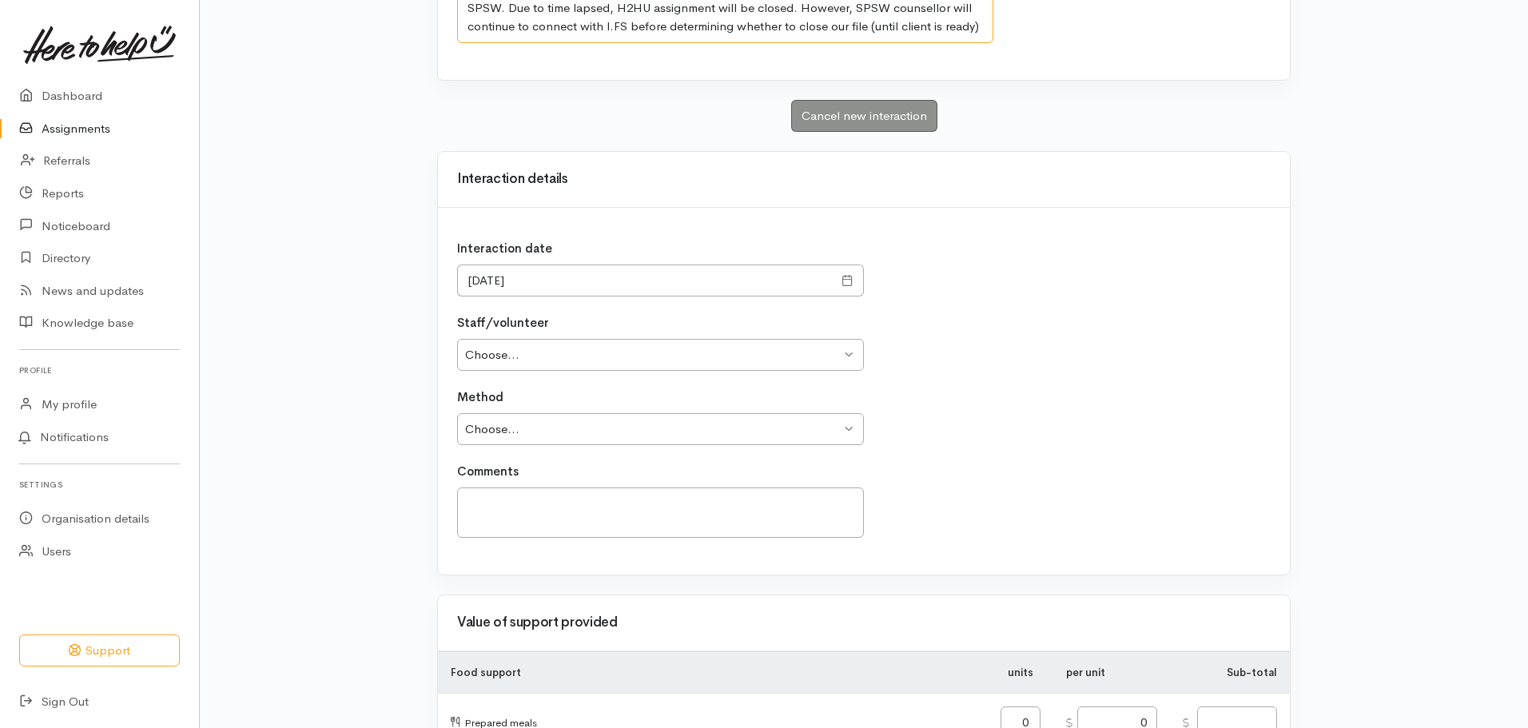
scroll to position [480, 0]
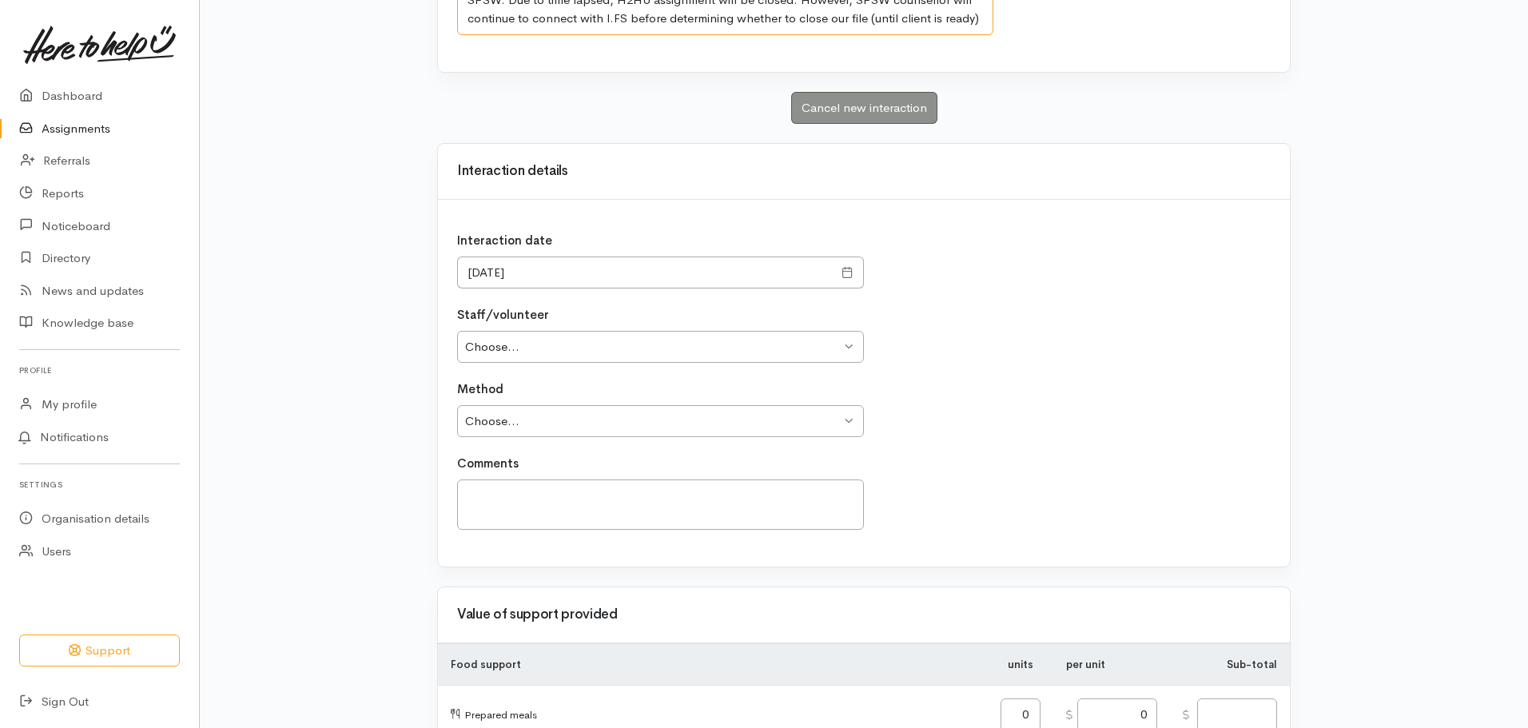
type textarea "After numerous attempts to confirm an initial consult, client has yet to formal…"
click at [622, 349] on select "Choose... Louise Reid" at bounding box center [660, 347] width 407 height 33
select select "1798"
click at [457, 331] on select "Choose... Louise Reid" at bounding box center [660, 347] width 407 height 33
click at [582, 424] on select "Choose... Phone Visit Other" at bounding box center [660, 421] width 407 height 33
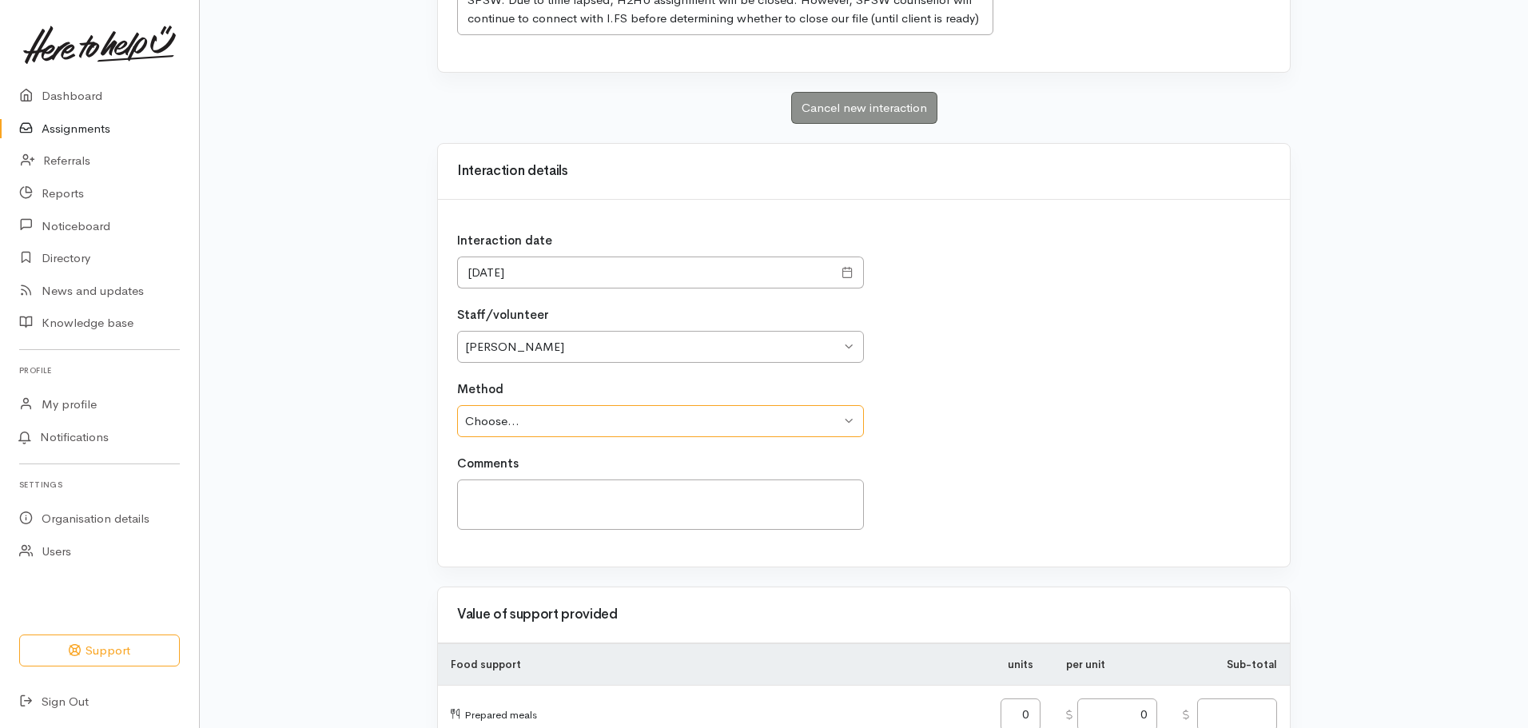
select select "3"
click at [457, 405] on select "Choose... Phone Visit Other" at bounding box center [660, 421] width 407 height 33
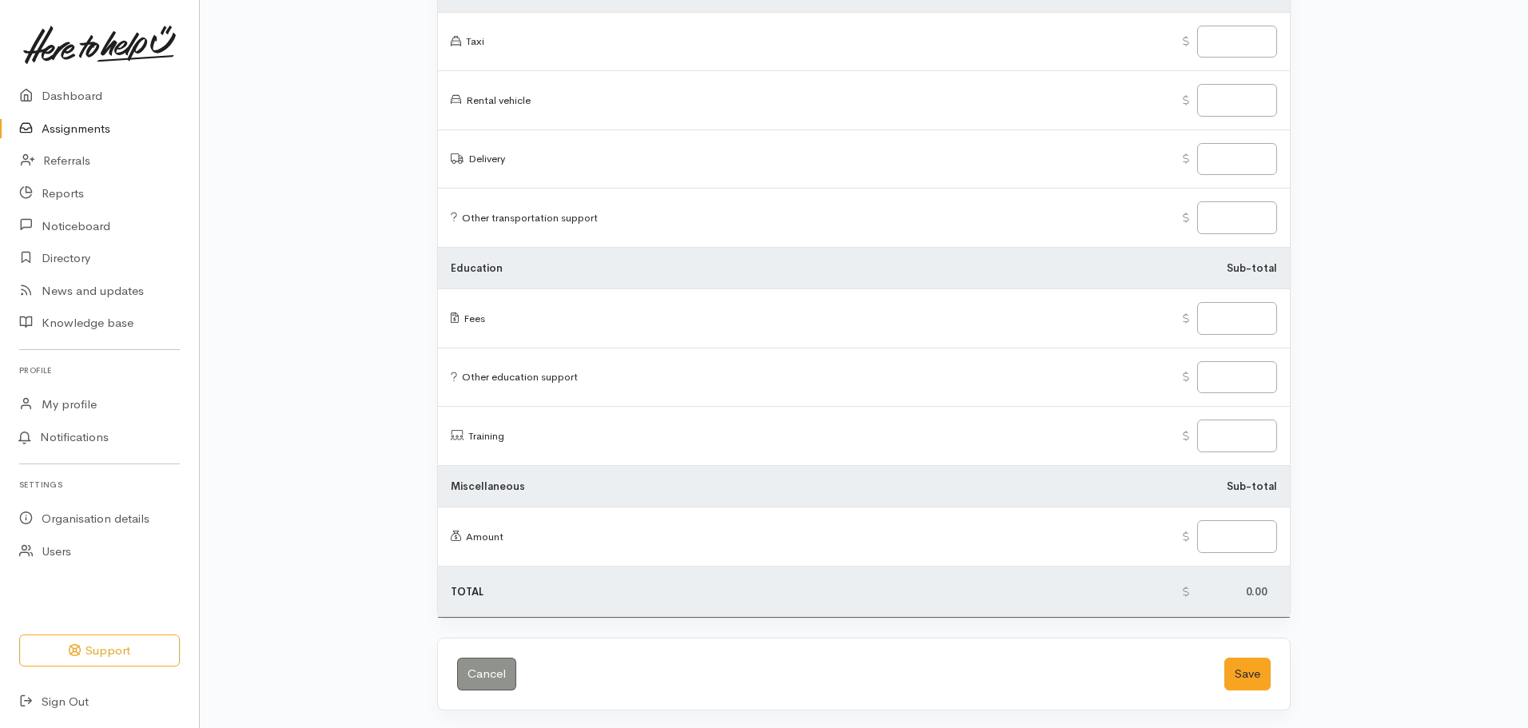
scroll to position [2422, 0]
click at [1257, 683] on button "Save" at bounding box center [1248, 672] width 46 height 33
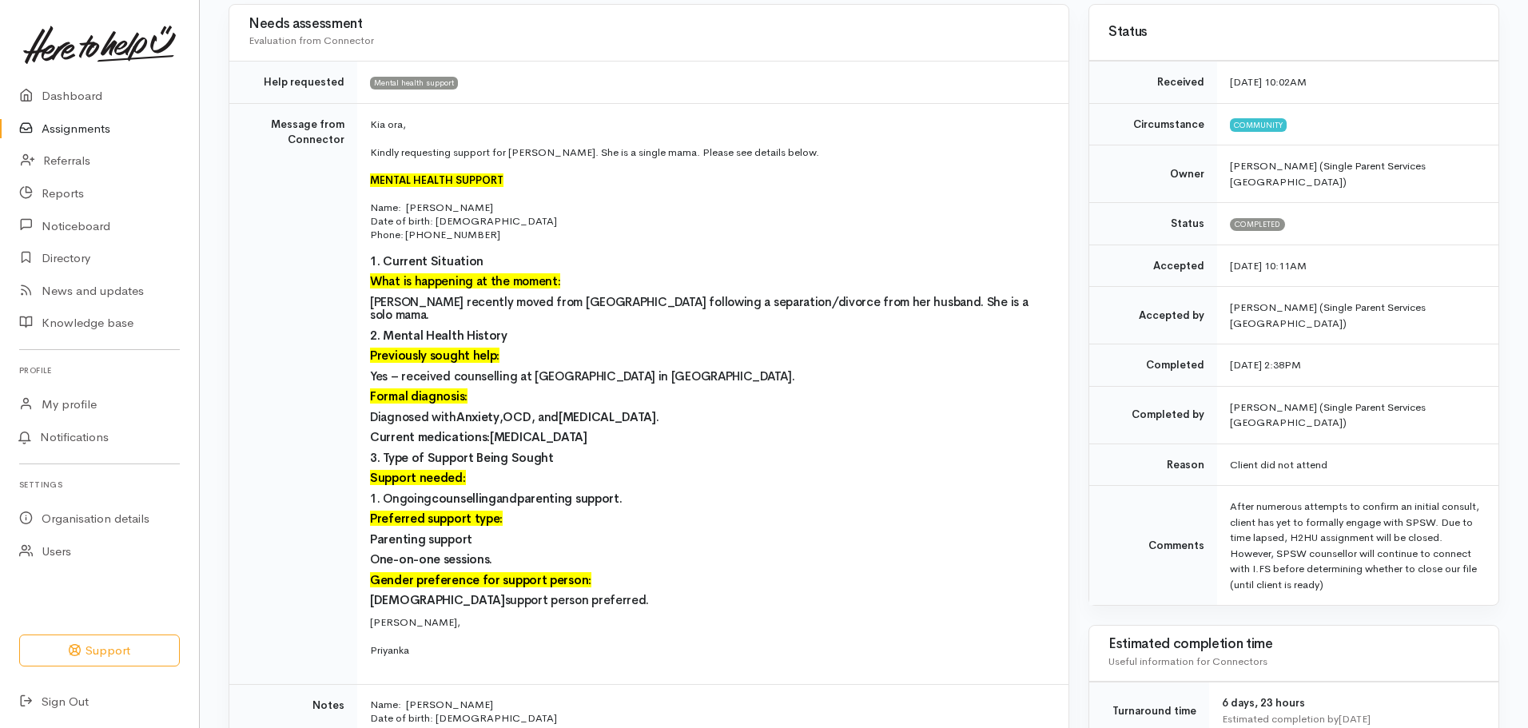
scroll to position [80, 0]
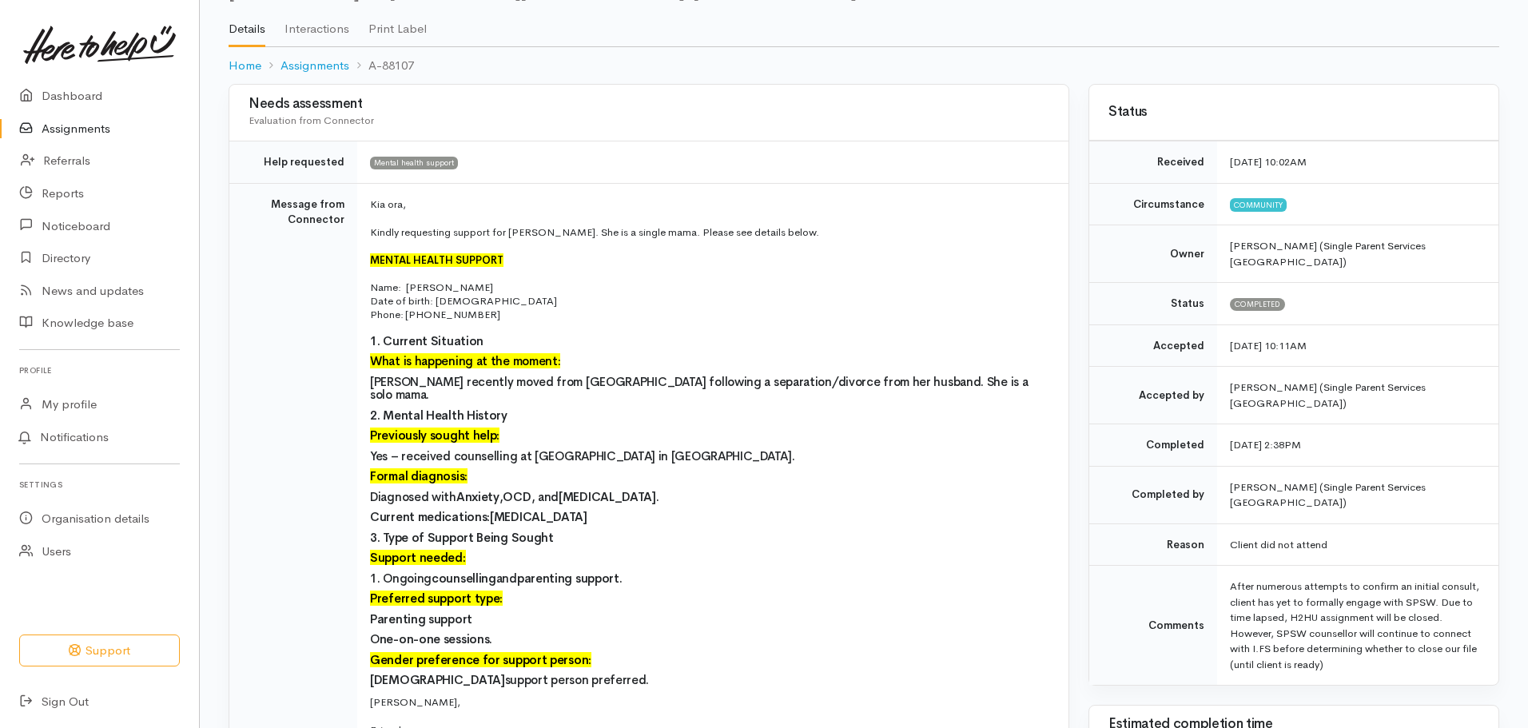
click at [89, 124] on link "Assignments" at bounding box center [99, 129] width 199 height 33
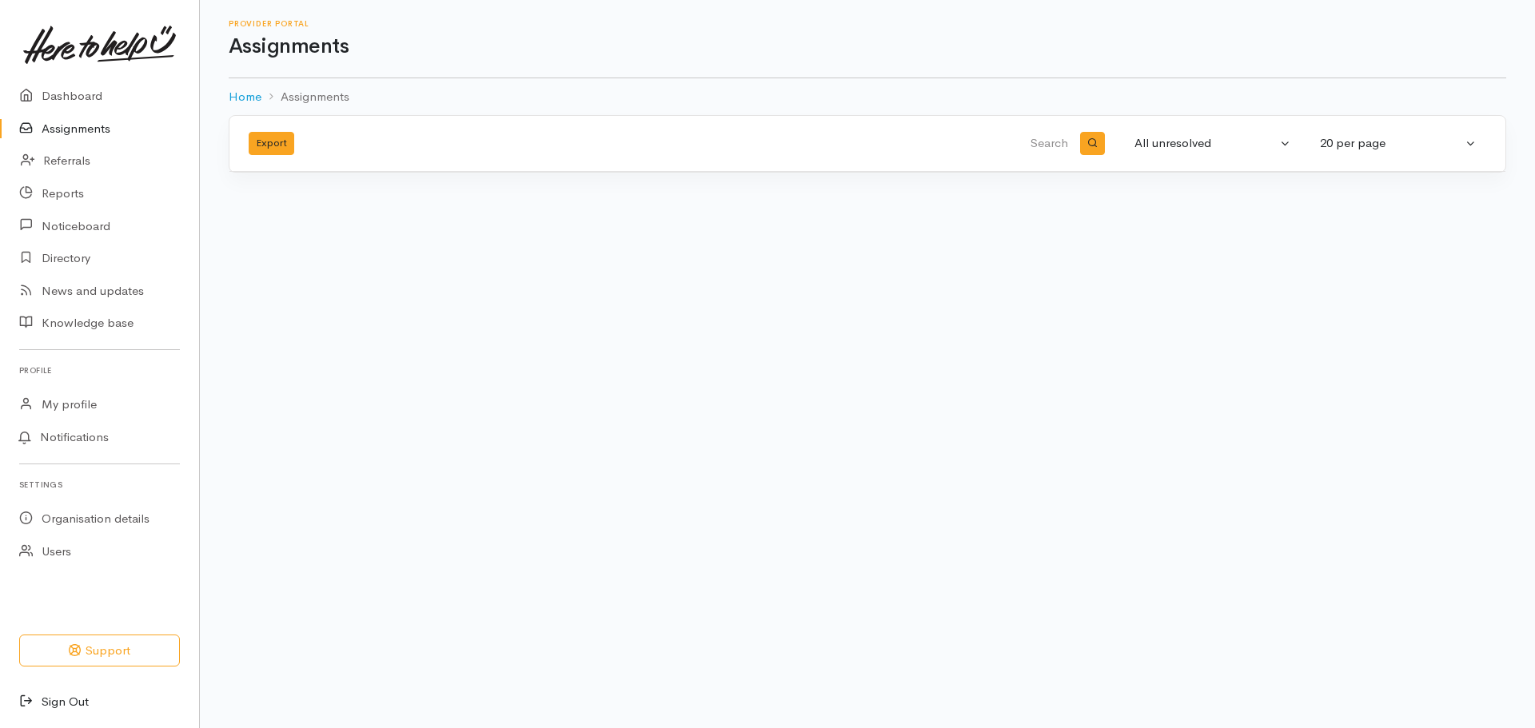
click at [63, 701] on link "Sign Out" at bounding box center [99, 702] width 199 height 33
